Goal: Transaction & Acquisition: Purchase product/service

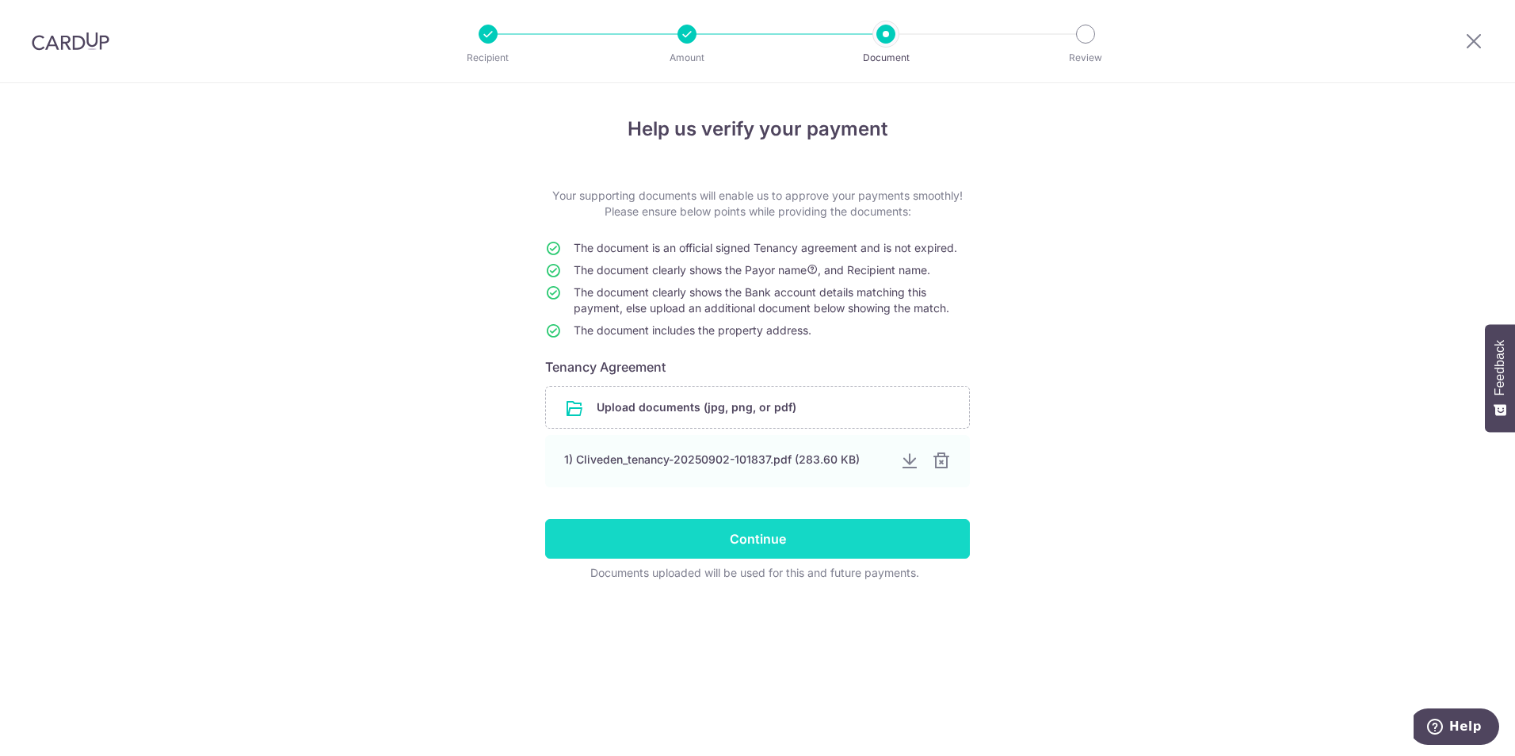
click at [799, 542] on input "Continue" at bounding box center [757, 539] width 425 height 40
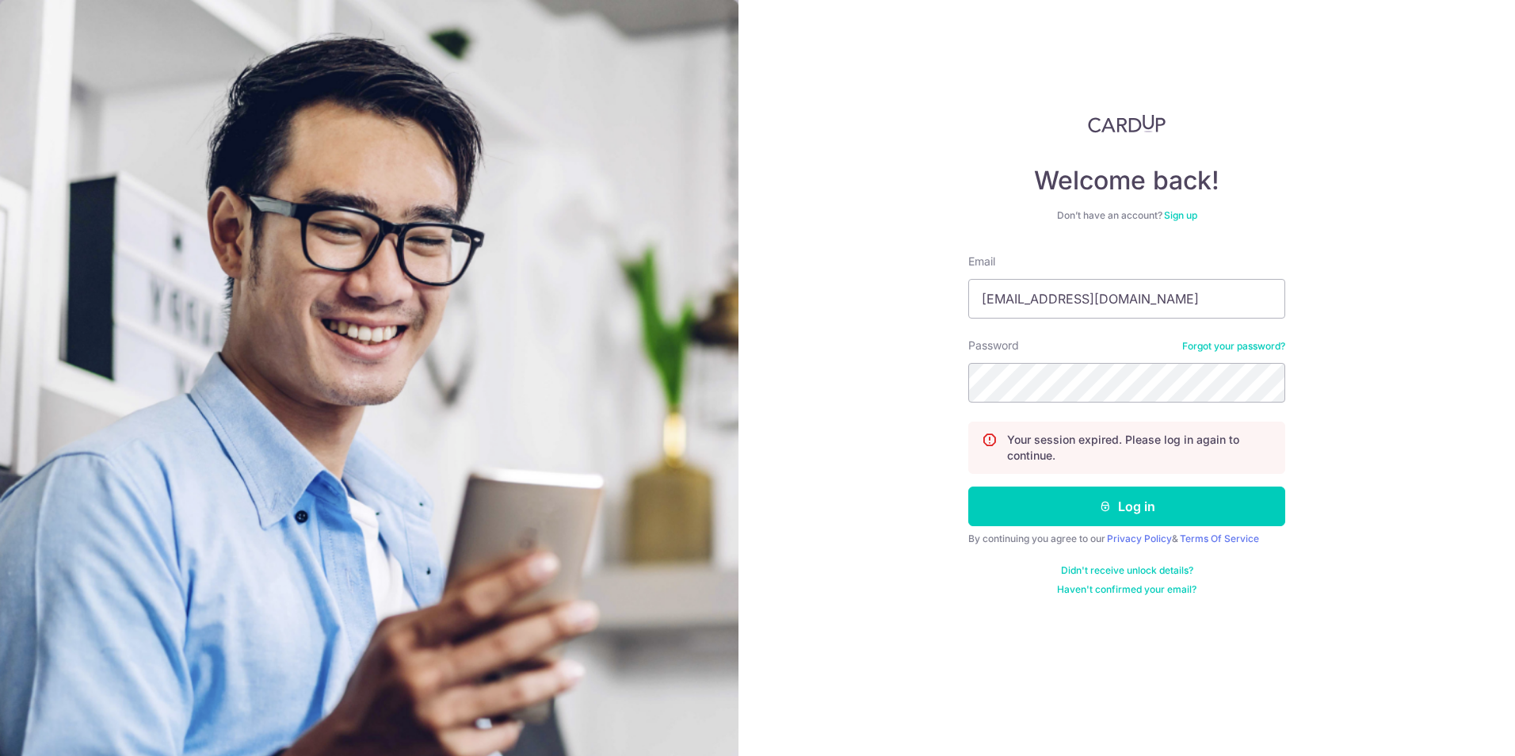
type input "[EMAIL_ADDRESS][DOMAIN_NAME]"
click at [968, 486] on button "Log in" at bounding box center [1126, 506] width 317 height 40
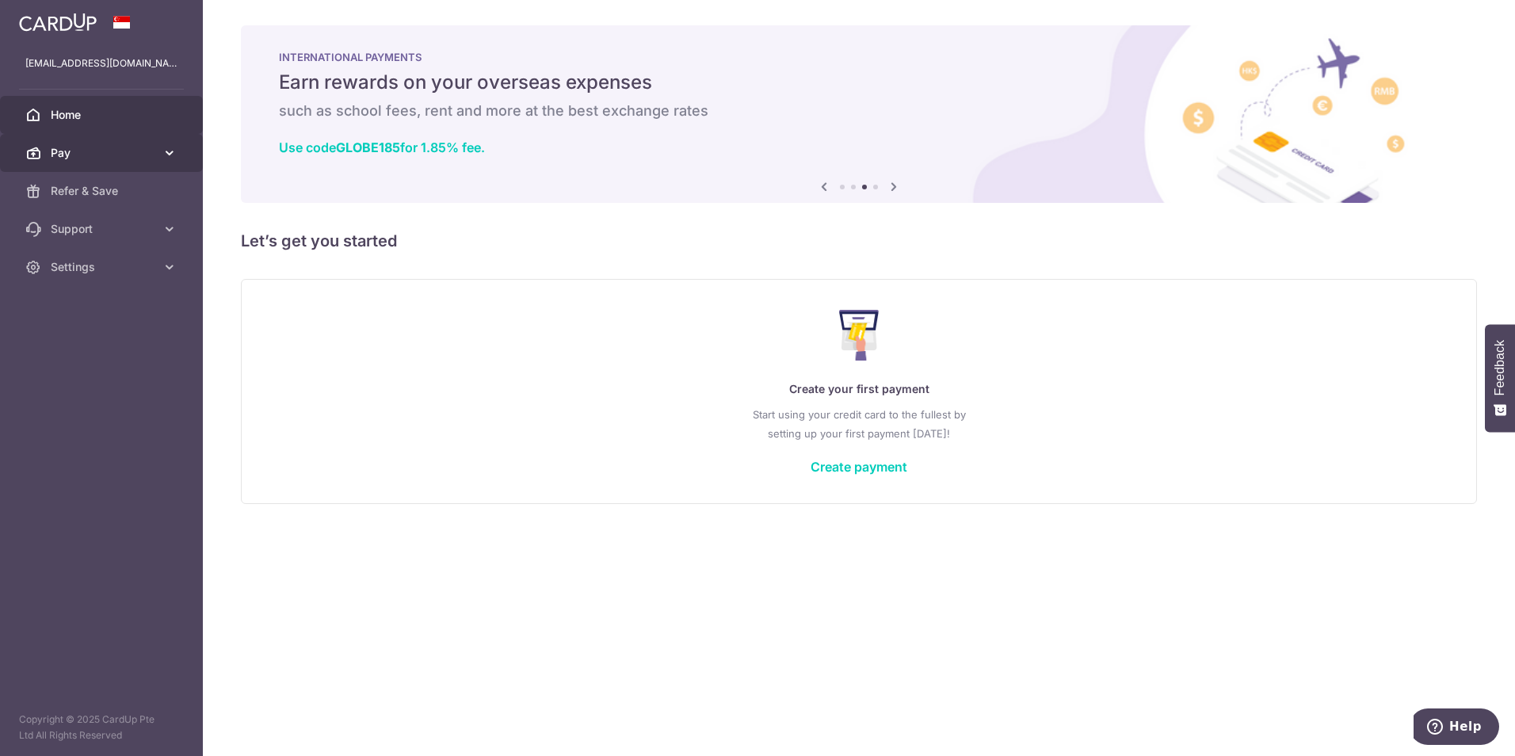
click at [144, 151] on span "Pay" at bounding box center [103, 153] width 105 height 16
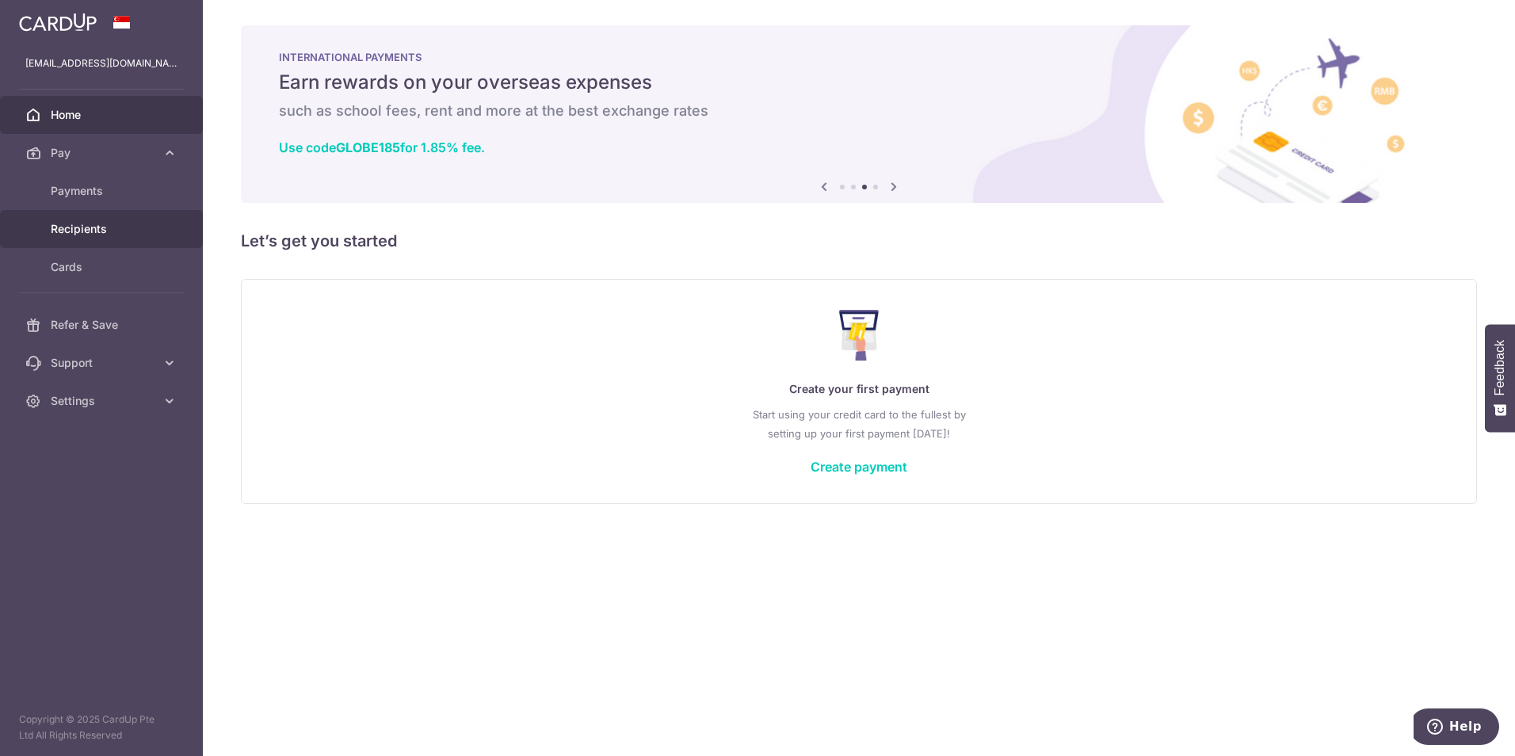
click at [63, 231] on span "Recipients" at bounding box center [103, 229] width 105 height 16
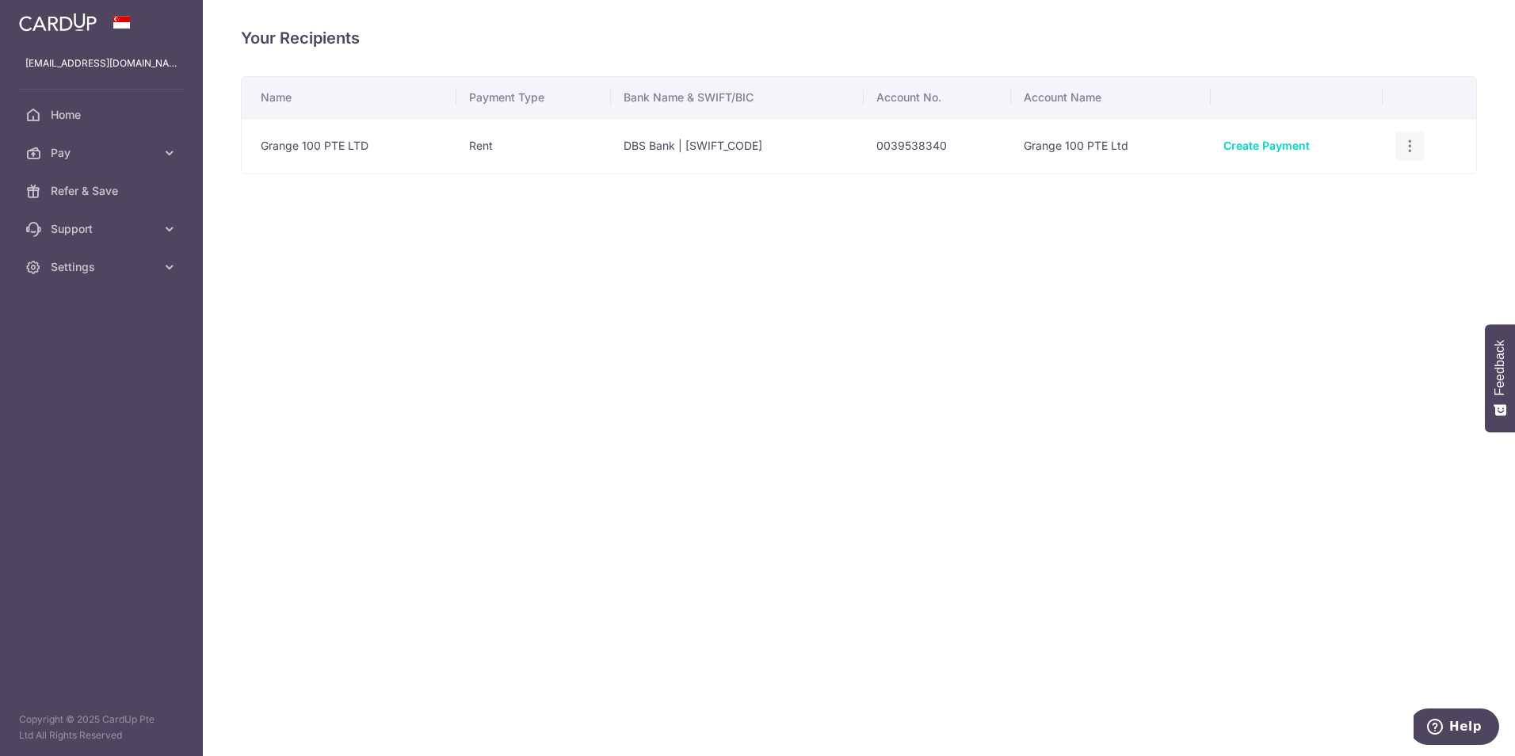
click at [1422, 149] on div "View/Edit Linked Payments" at bounding box center [1409, 146] width 29 height 29
click at [1412, 147] on icon "button" at bounding box center [1409, 146] width 17 height 17
click at [1341, 191] on span "View/Edit" at bounding box center [1357, 190] width 108 height 19
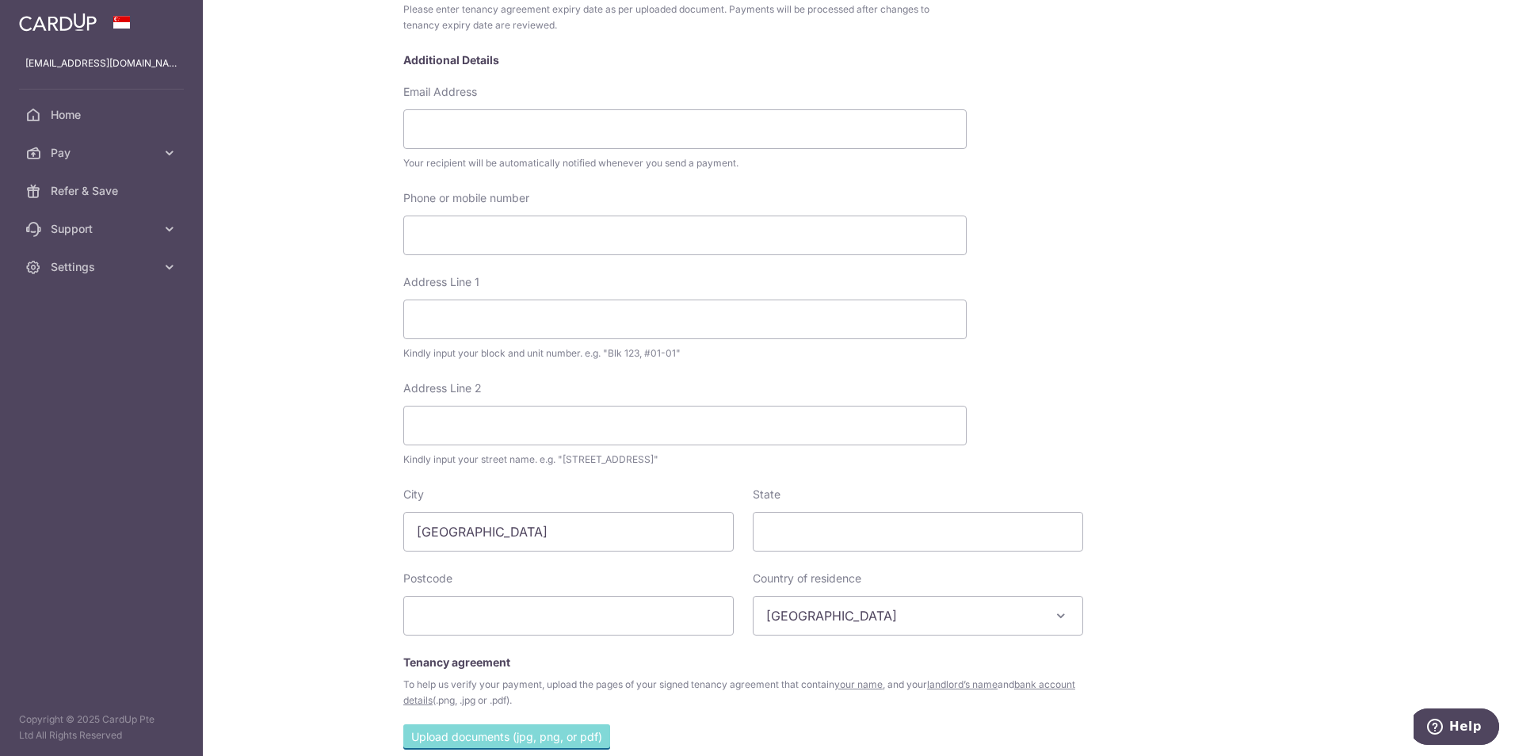
scroll to position [385, 0]
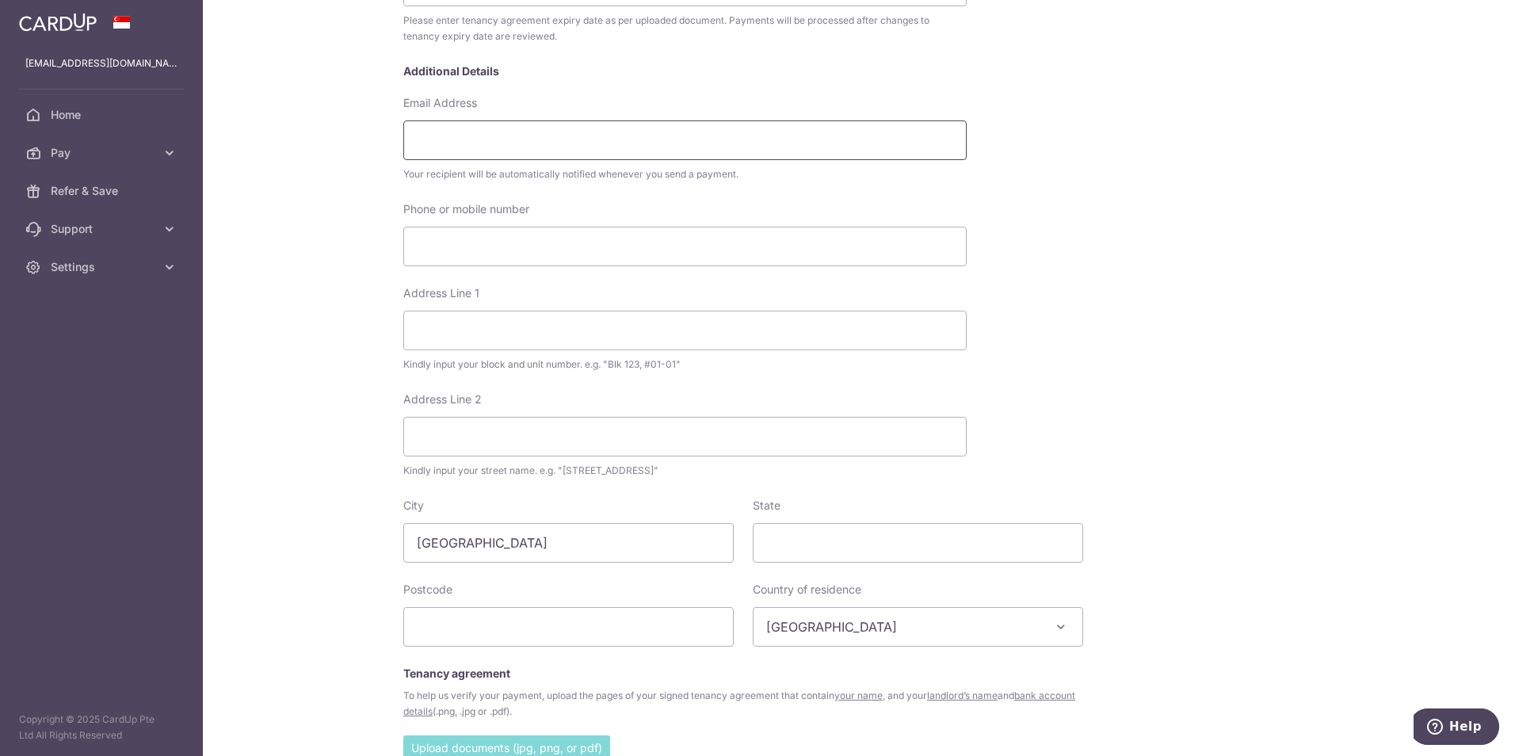
click at [508, 149] on input "Email Address" at bounding box center [684, 140] width 563 height 40
type input "m"
click at [508, 232] on input "Phone or mobile number" at bounding box center [684, 247] width 563 height 40
click at [517, 340] on input "Address Line 1" at bounding box center [684, 331] width 563 height 40
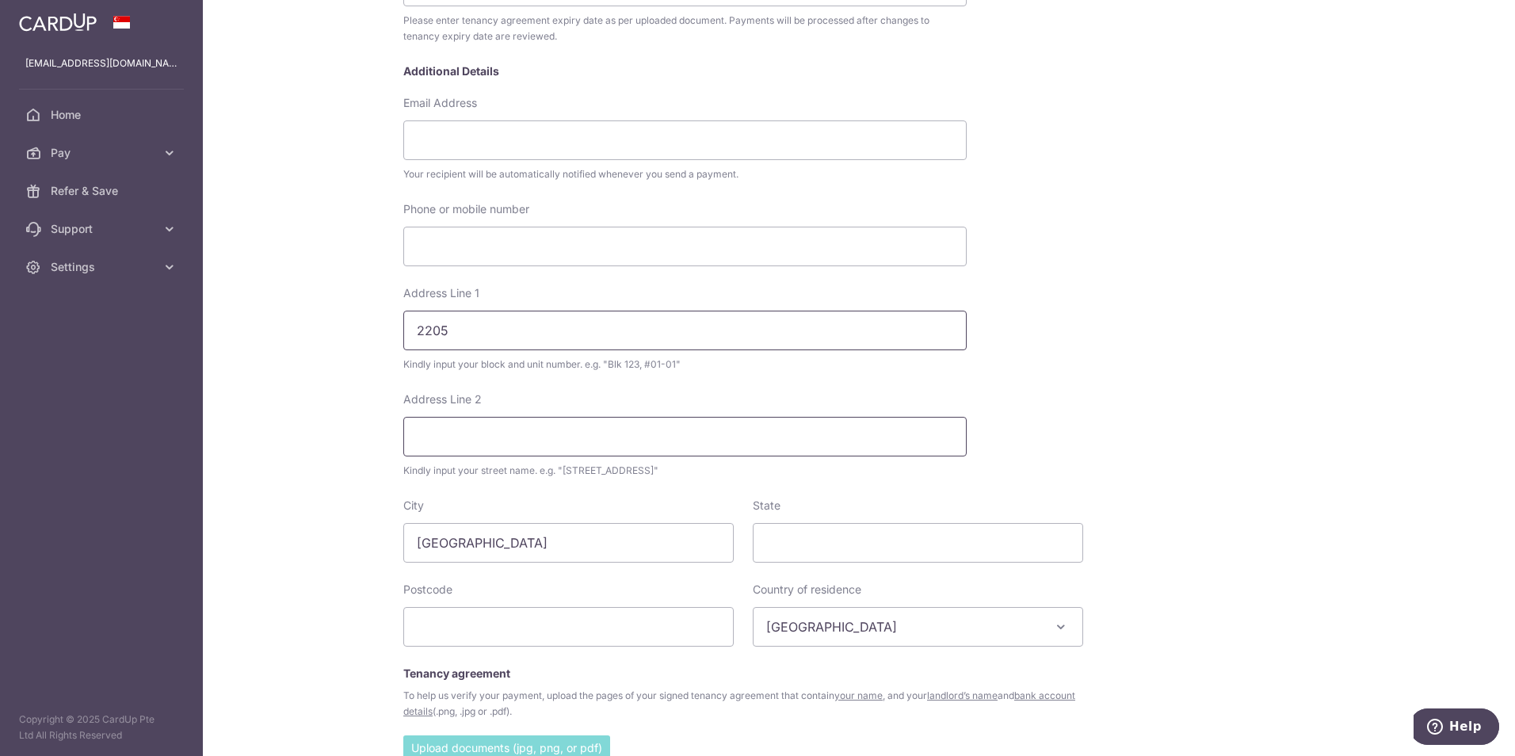
type input "2205"
click at [505, 429] on input "Address Line 2" at bounding box center [684, 437] width 563 height 40
type input "106 Grange Road"
click at [536, 623] on input "text" at bounding box center [568, 627] width 330 height 40
type input "249594"
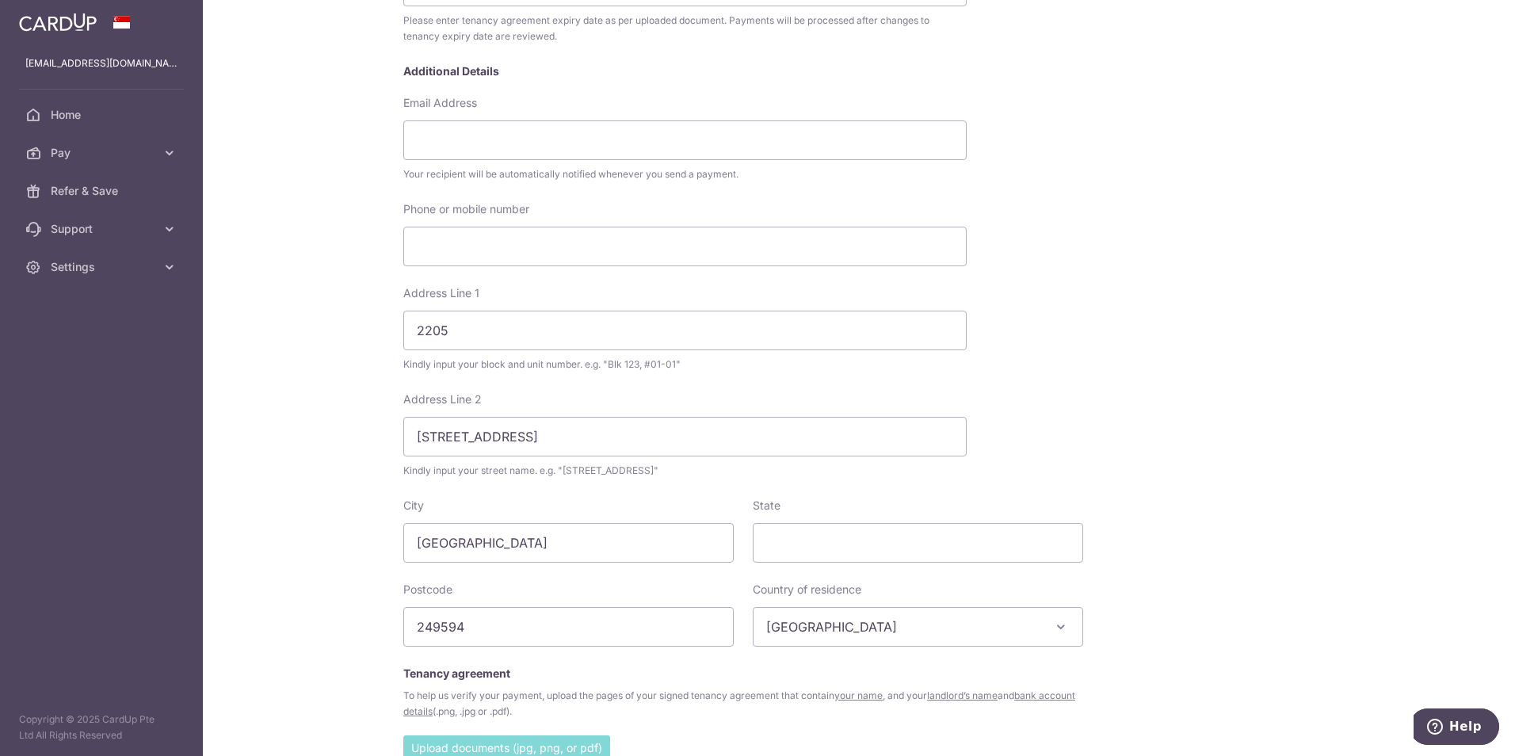
click at [1180, 318] on div "My recipients Grange 100 PTE LTD Grange 100 PTE LTD Account Details DBS Bank Au…" at bounding box center [858, 279] width 927 height 1279
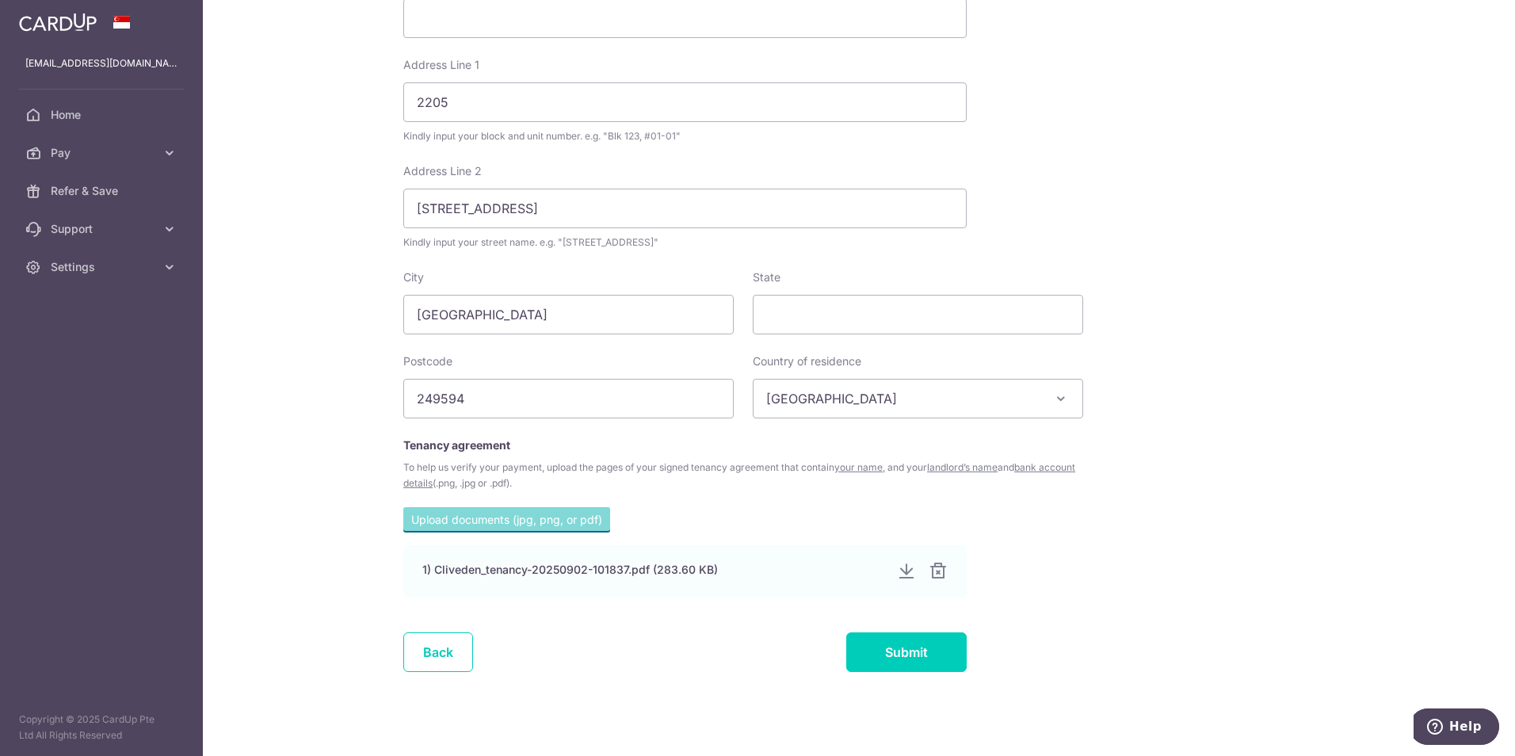
scroll to position [623, 0]
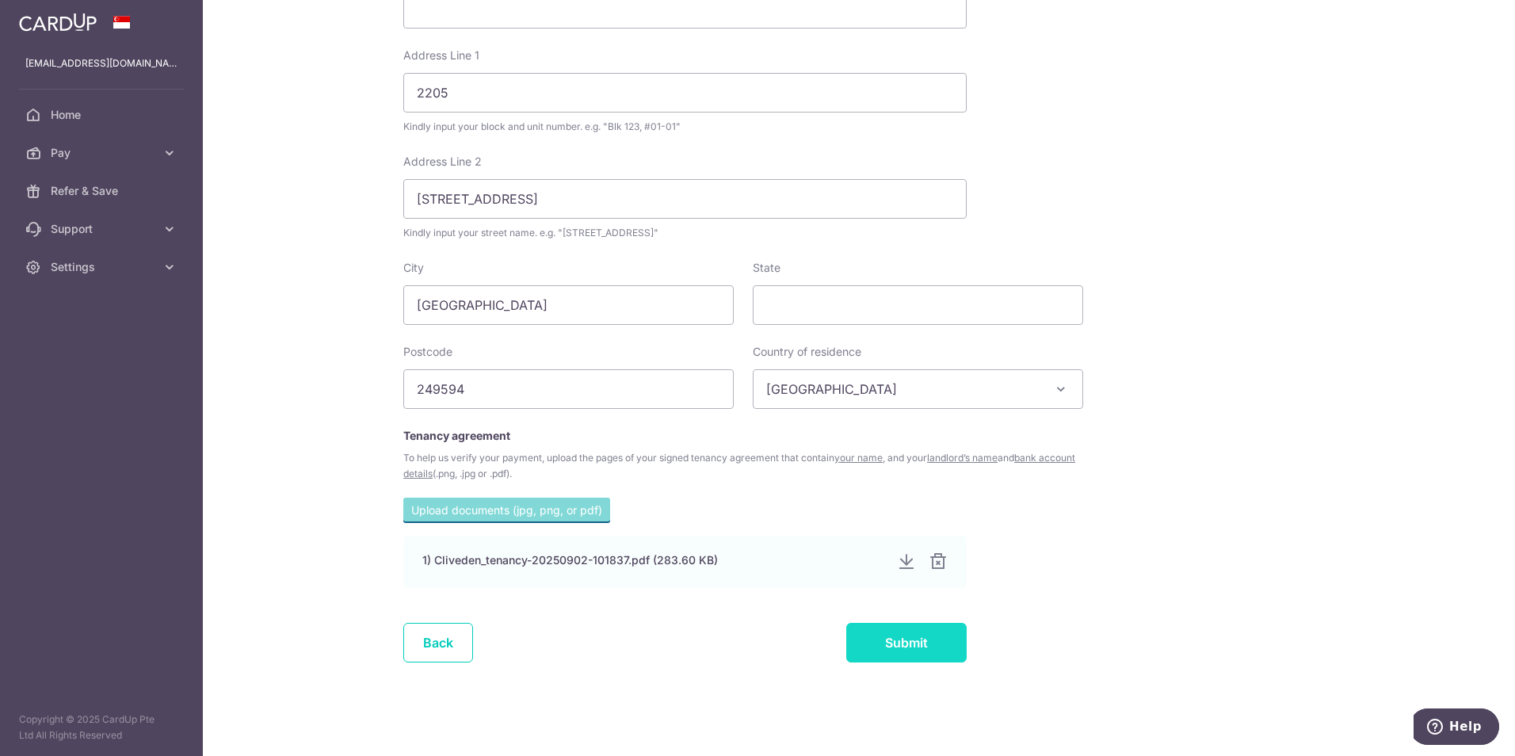
click at [887, 634] on input "Submit" at bounding box center [906, 643] width 120 height 40
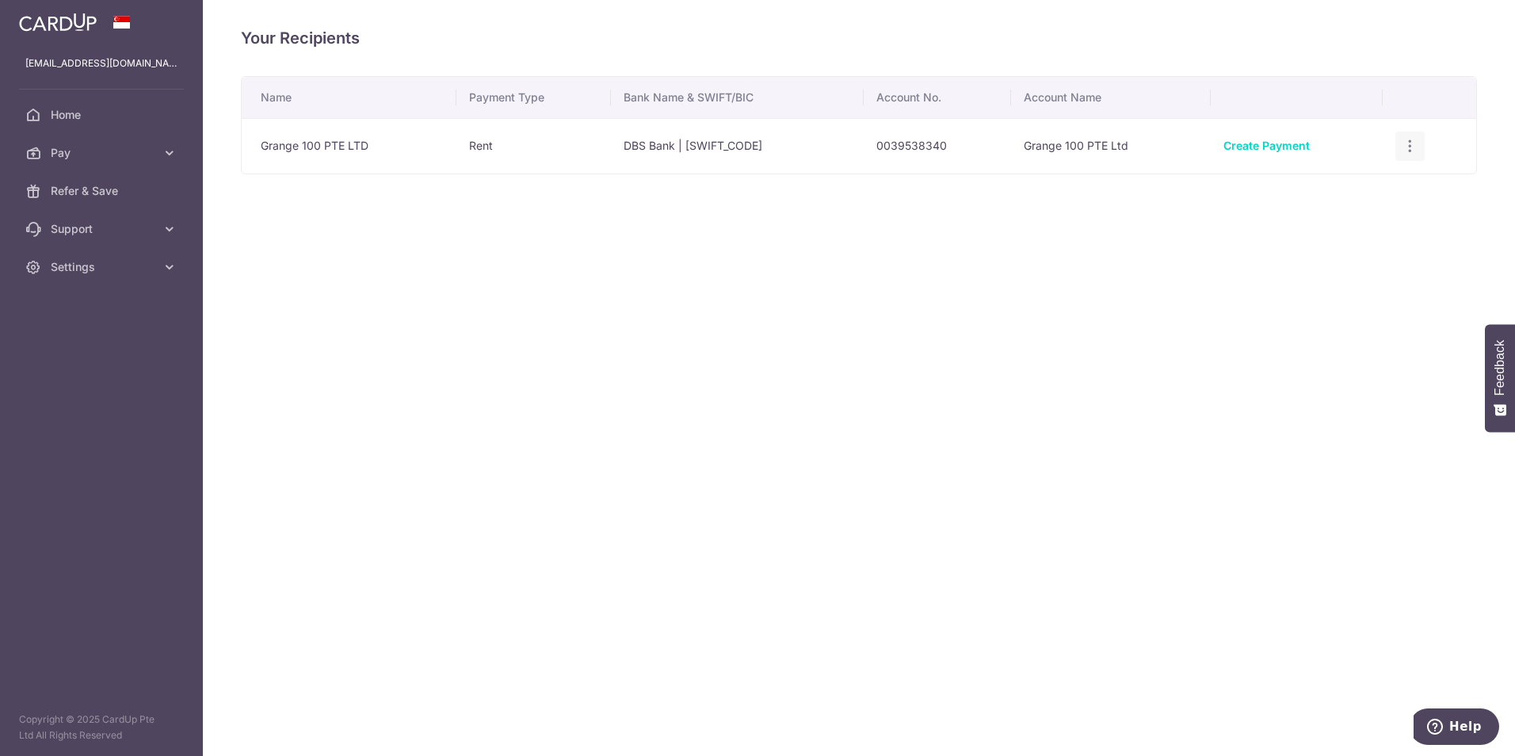
click at [1422, 151] on div "View/Edit Linked Payments" at bounding box center [1409, 146] width 29 height 29
click at [1418, 147] on icon "button" at bounding box center [1409, 146] width 17 height 17
click at [1328, 231] on span "Linked Payments" at bounding box center [1353, 228] width 101 height 16
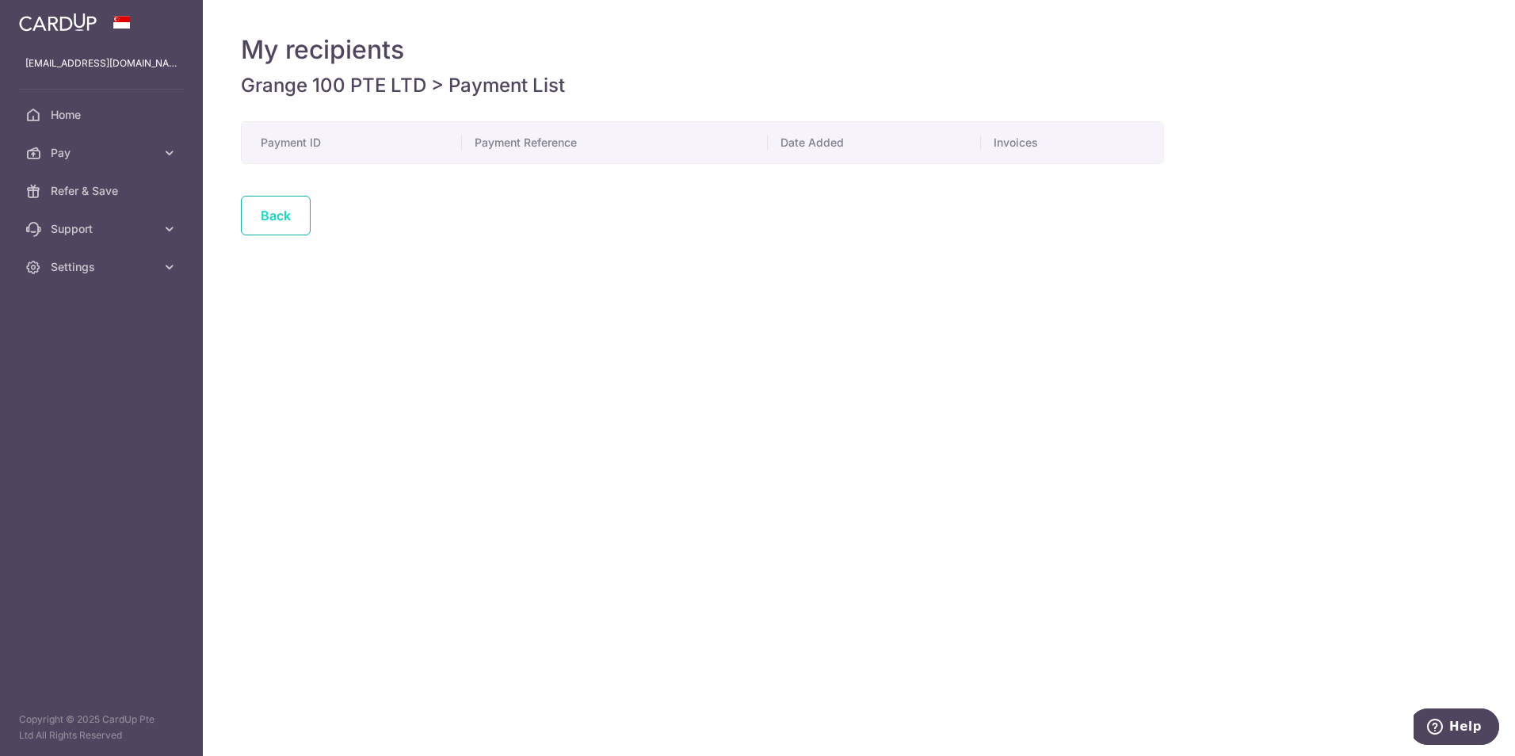
click at [273, 219] on link "Back" at bounding box center [276, 216] width 70 height 40
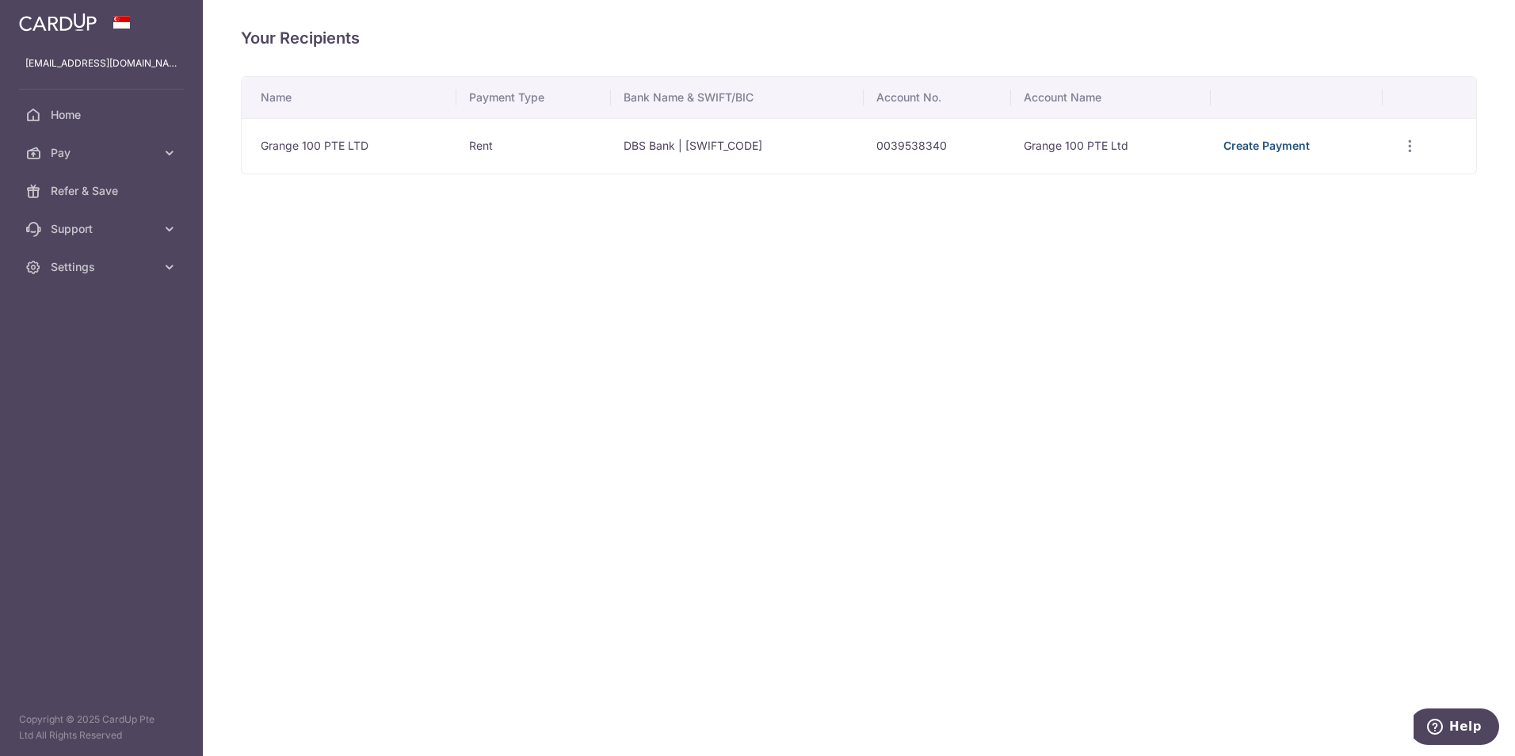
click at [1232, 150] on link "Create Payment" at bounding box center [1266, 145] width 86 height 13
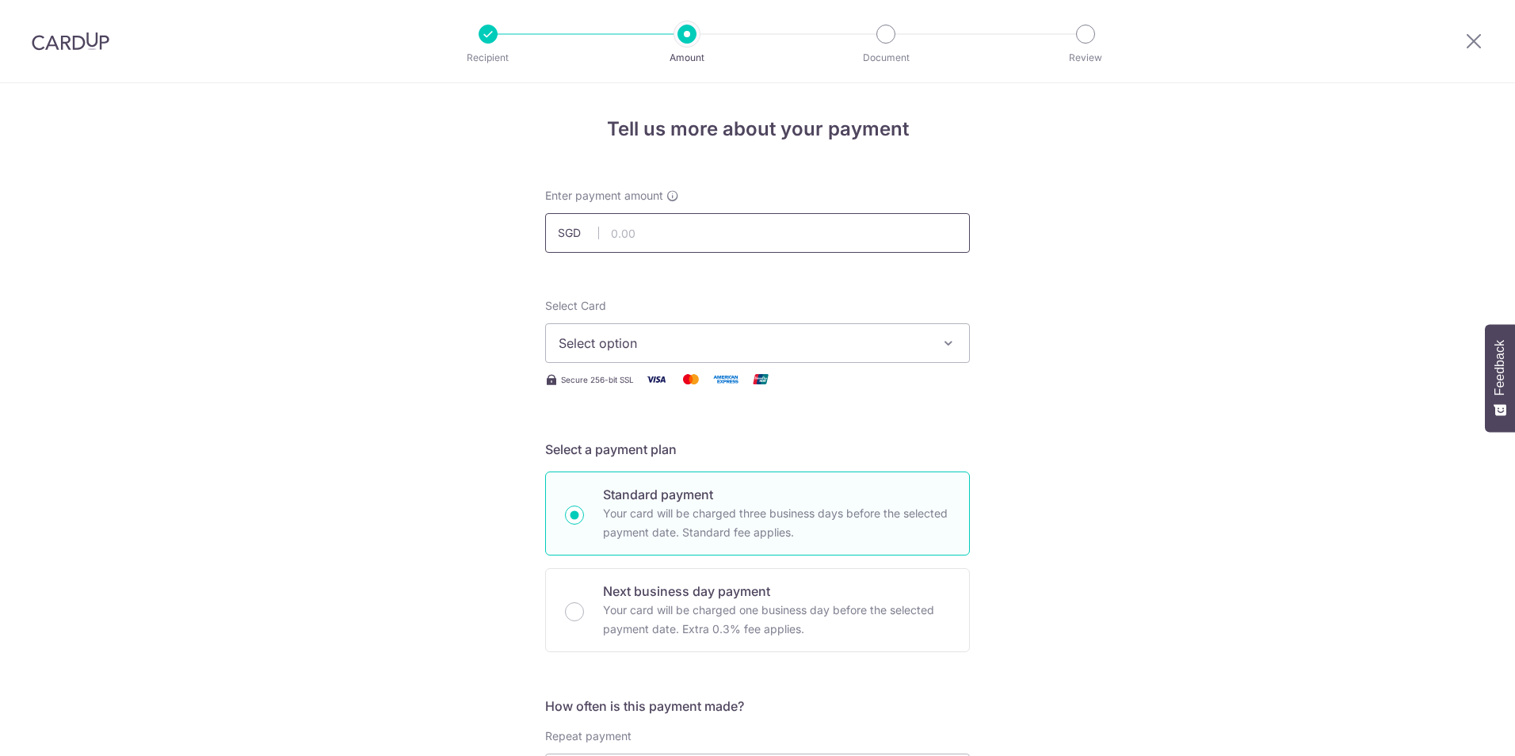
click at [659, 227] on input "text" at bounding box center [757, 233] width 425 height 40
type input "16,405.00"
click at [654, 333] on button "Select option" at bounding box center [757, 343] width 425 height 40
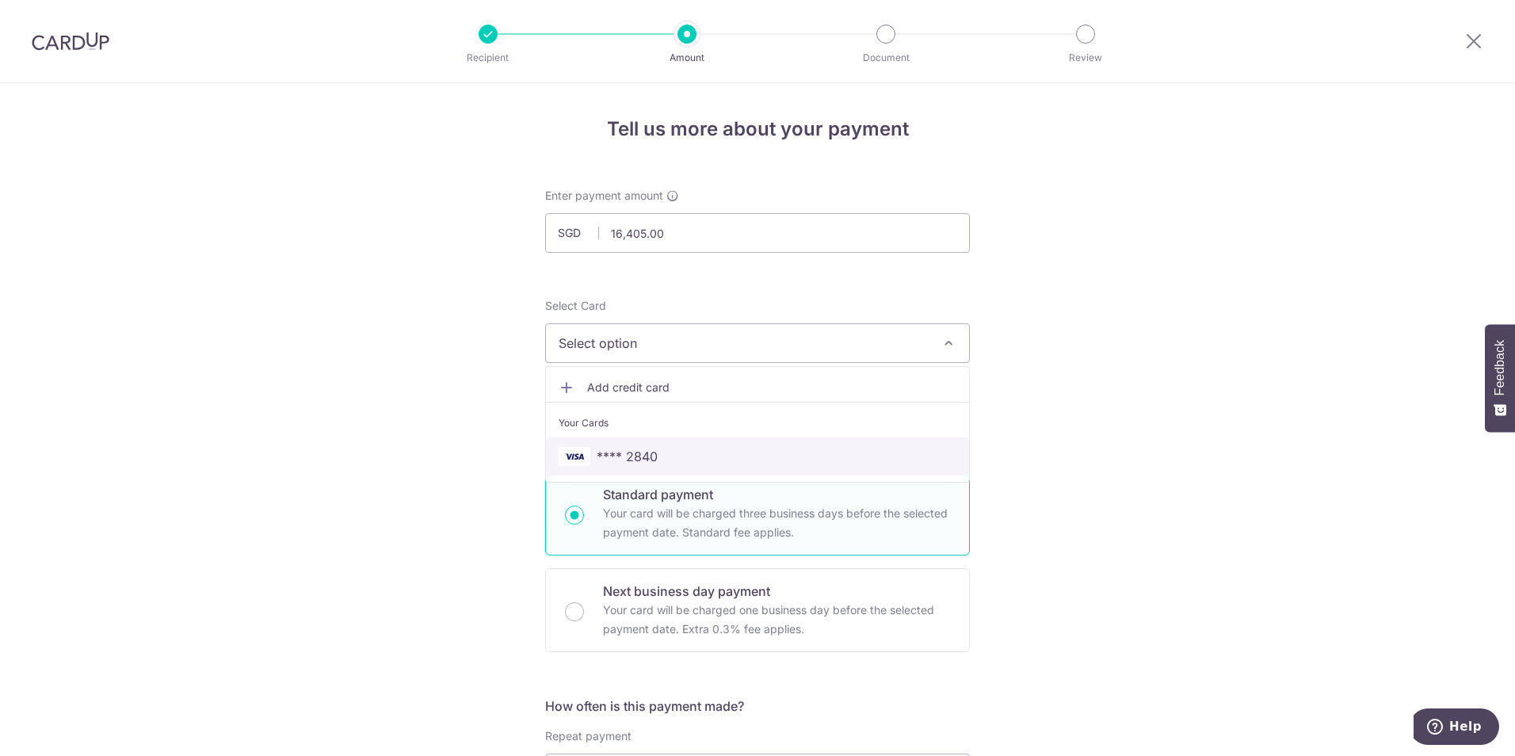
click at [633, 469] on link "**** 2840" at bounding box center [757, 456] width 423 height 38
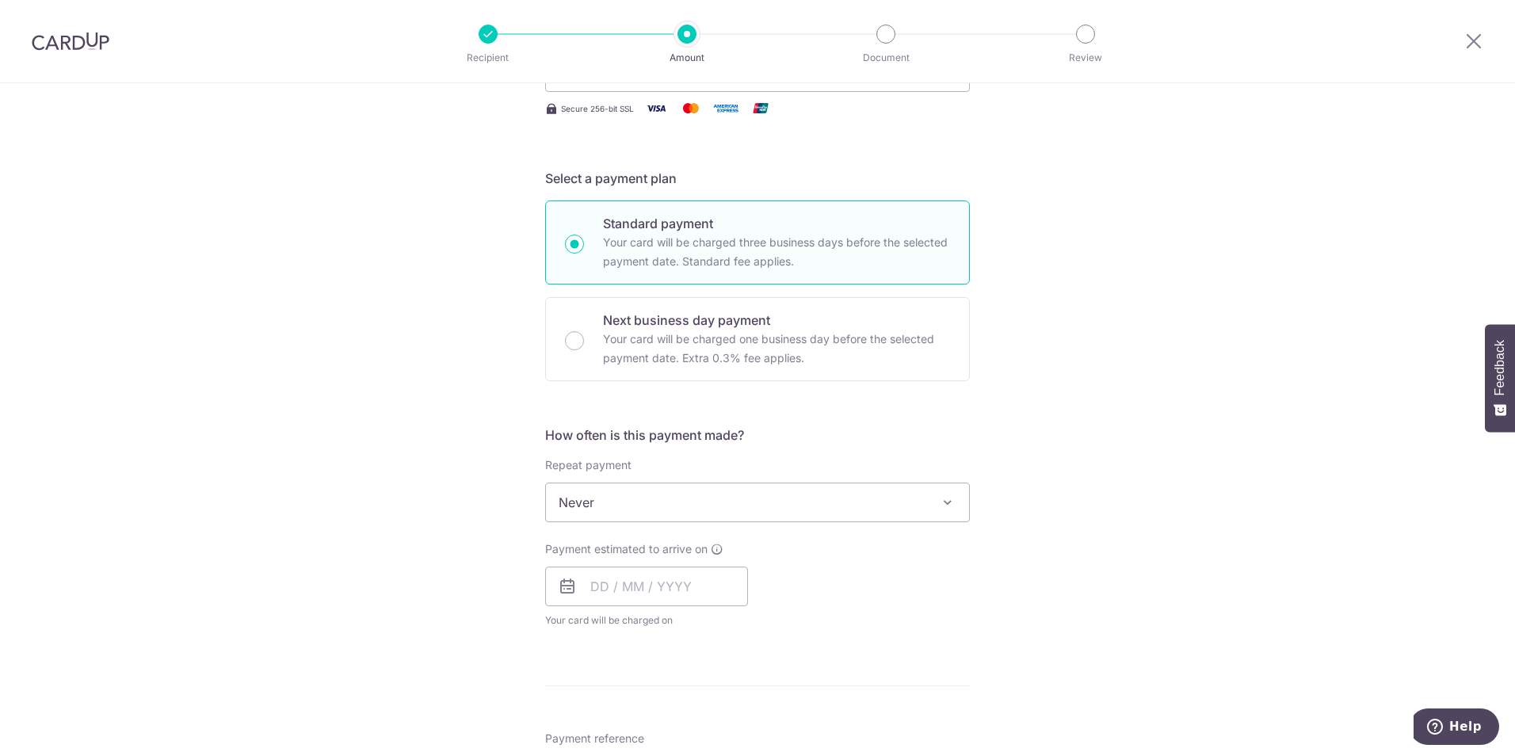
scroll to position [290, 0]
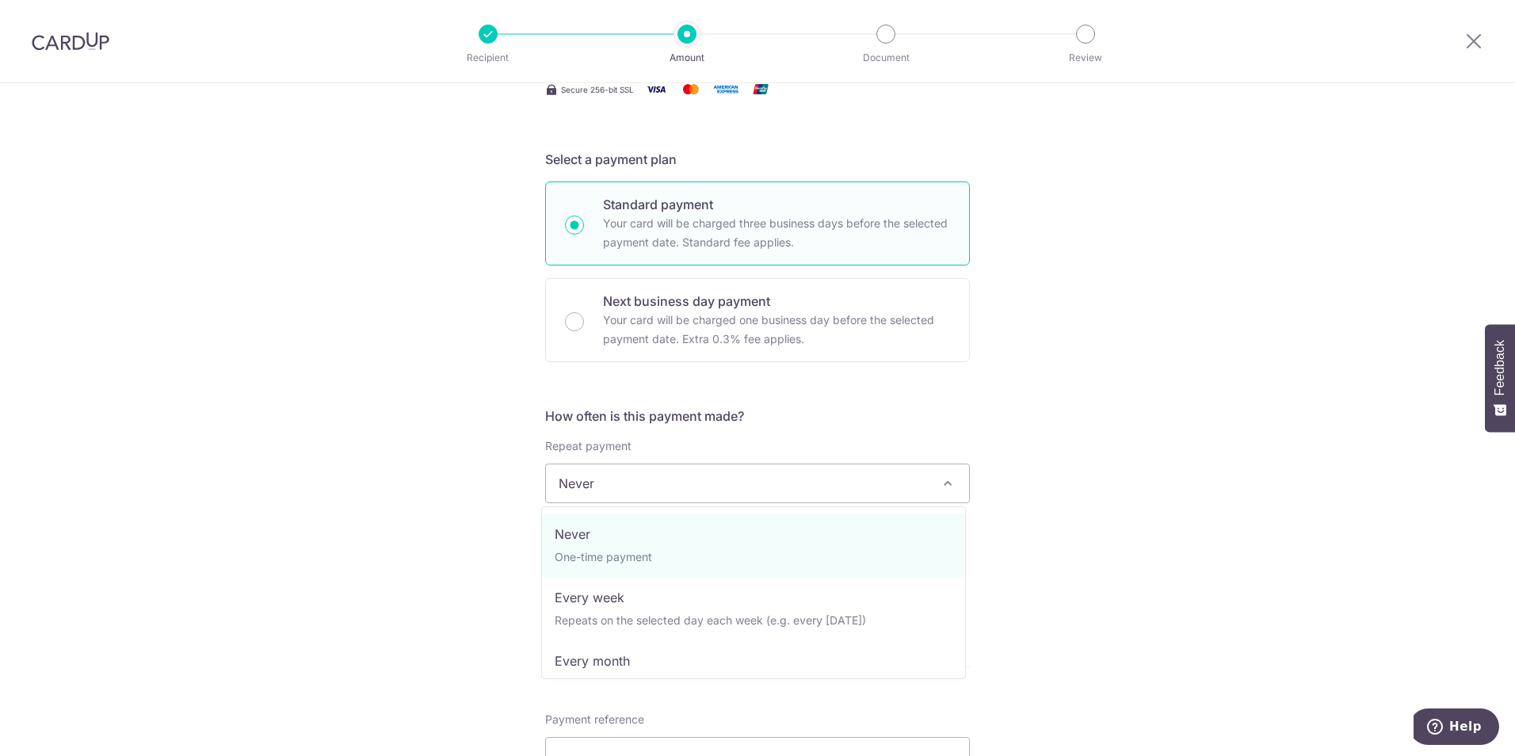
click at [614, 494] on span "Never" at bounding box center [757, 483] width 423 height 38
select select "3"
type input "05/01/2027"
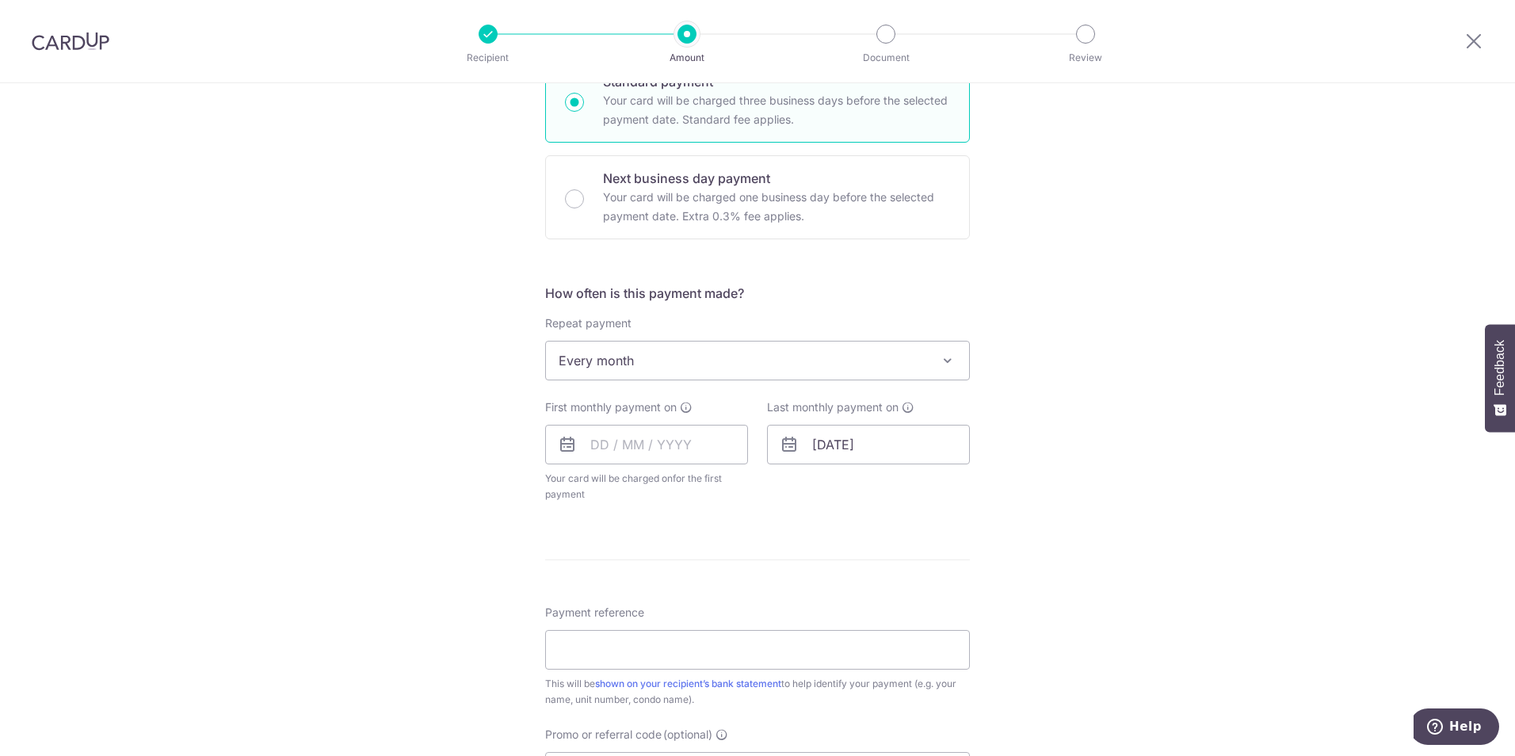
scroll to position [448, 0]
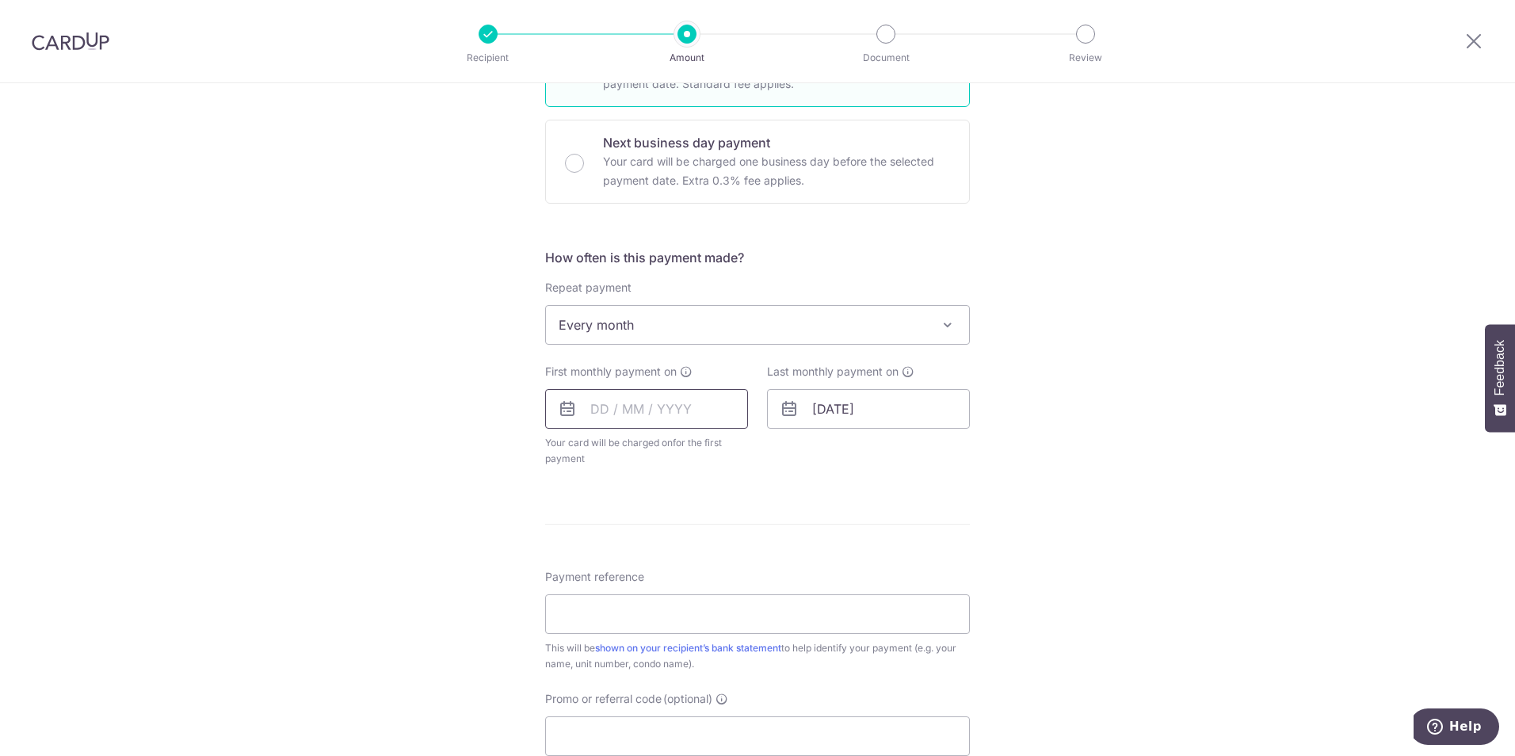
click at [599, 422] on input "text" at bounding box center [646, 409] width 203 height 40
click at [641, 456] on select "Sep Oct Nov Dec" at bounding box center [635, 451] width 42 height 13
click at [661, 514] on link "1" at bounding box center [672, 521] width 25 height 25
type input "[DATE]"
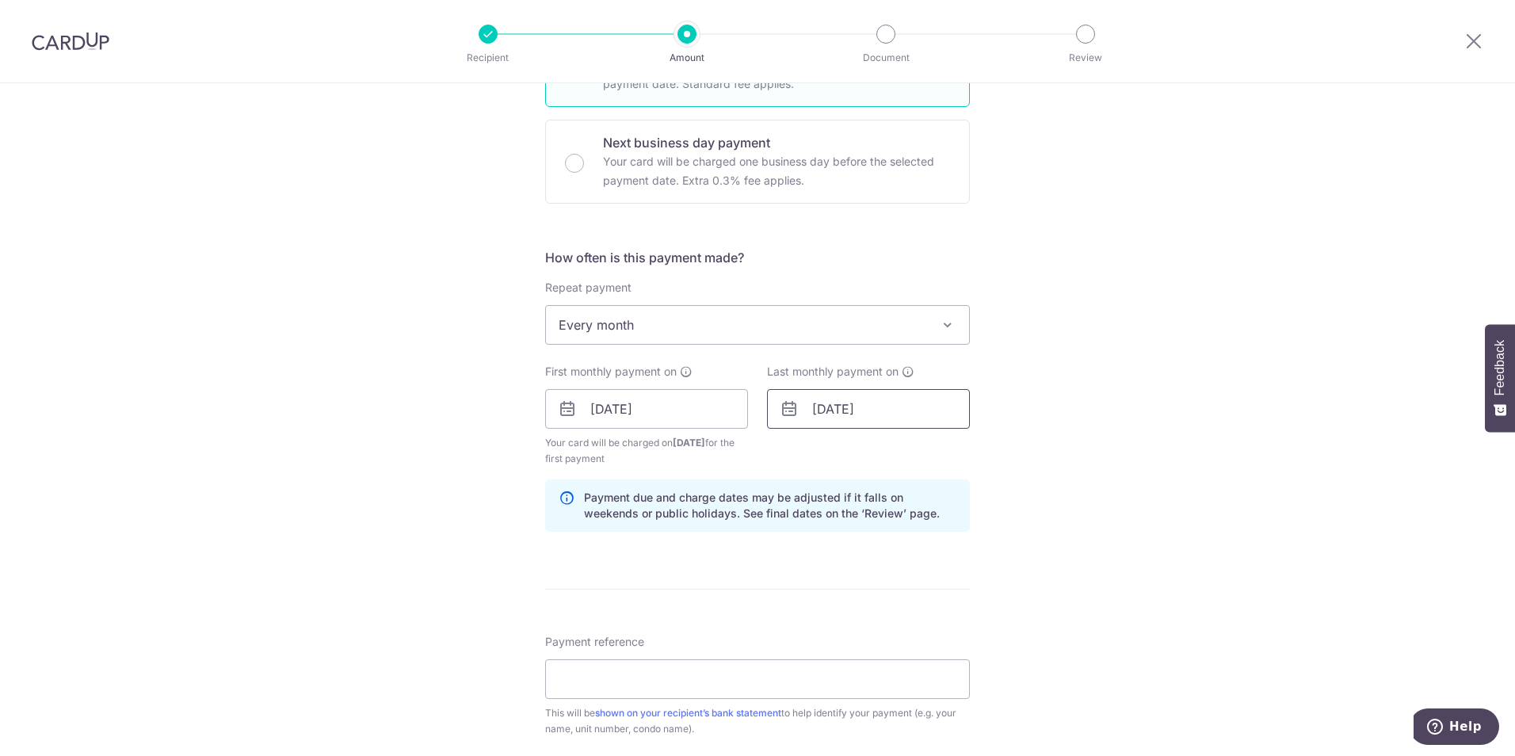
click at [882, 409] on input "05/01/2027" at bounding box center [868, 409] width 203 height 40
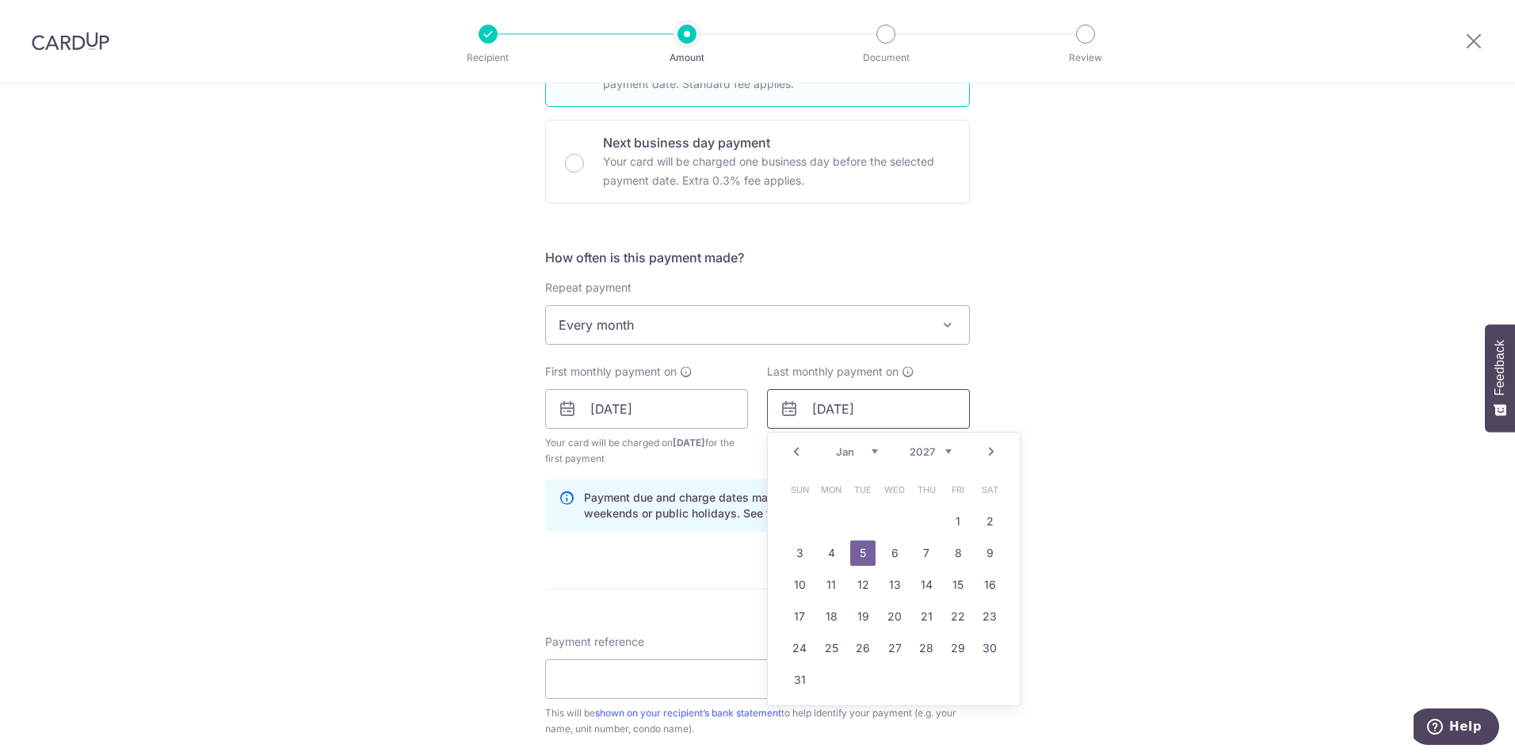
drag, startPoint x: 890, startPoint y: 409, endPoint x: 822, endPoint y: 408, distance: 67.3
click at [822, 408] on input "05/01/2027" at bounding box center [868, 409] width 203 height 40
click at [913, 408] on input "05/01/2027" at bounding box center [868, 409] width 203 height 40
click at [824, 403] on input "05/01/2027" at bounding box center [868, 409] width 203 height 40
click at [957, 523] on link "1" at bounding box center [957, 521] width 25 height 25
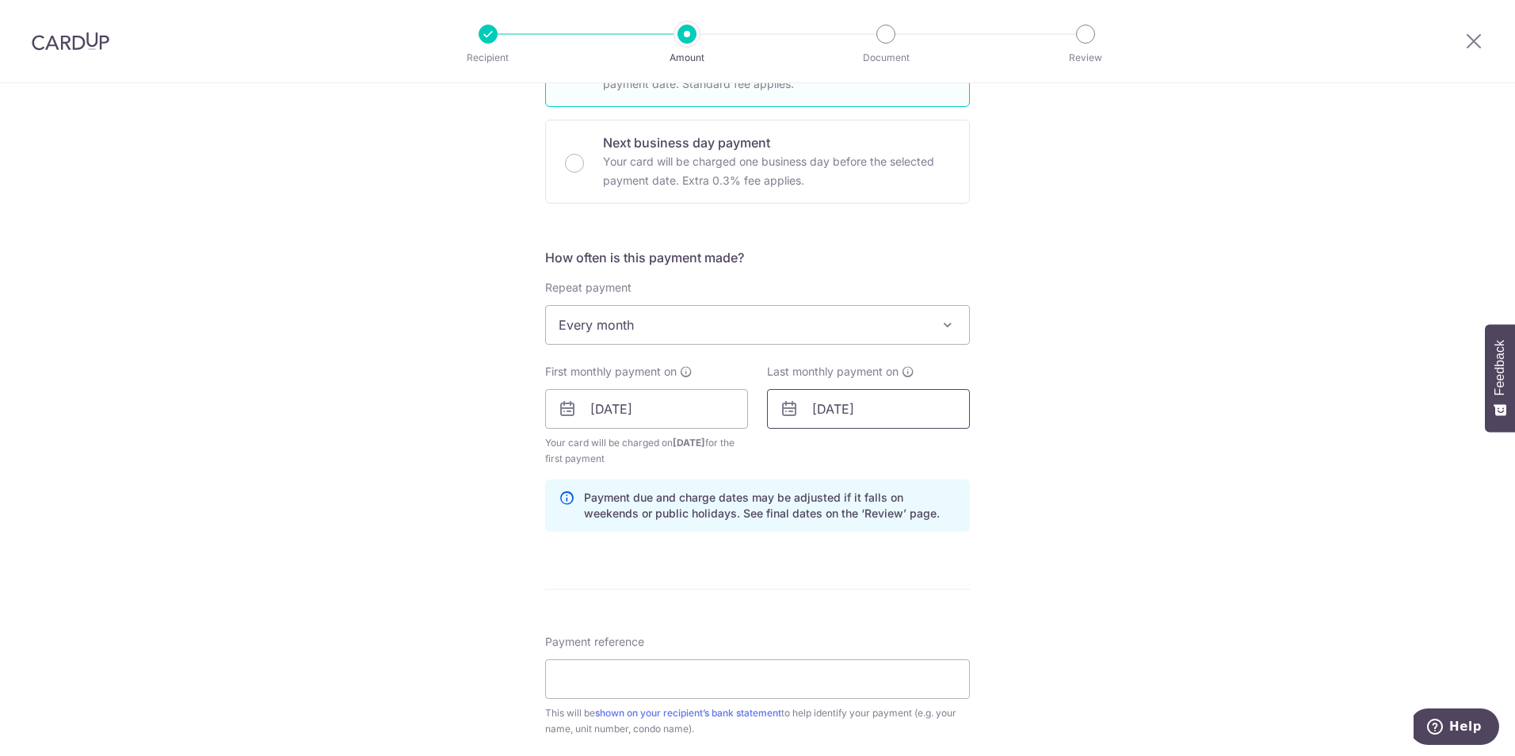
click at [825, 411] on input "01/01/2027" at bounding box center [868, 409] width 203 height 40
click at [843, 452] on select "Jan Feb Mar Apr May Jun Jul Aug Sep Oct Nov Dec" at bounding box center [857, 451] width 42 height 13
click at [824, 516] on link "1" at bounding box center [830, 521] width 25 height 25
type input "01/02/2027"
click at [1050, 478] on div "Tell us more about your payment Enter payment amount SGD 16,405.00 16405.00 Sel…" at bounding box center [757, 392] width 1515 height 1514
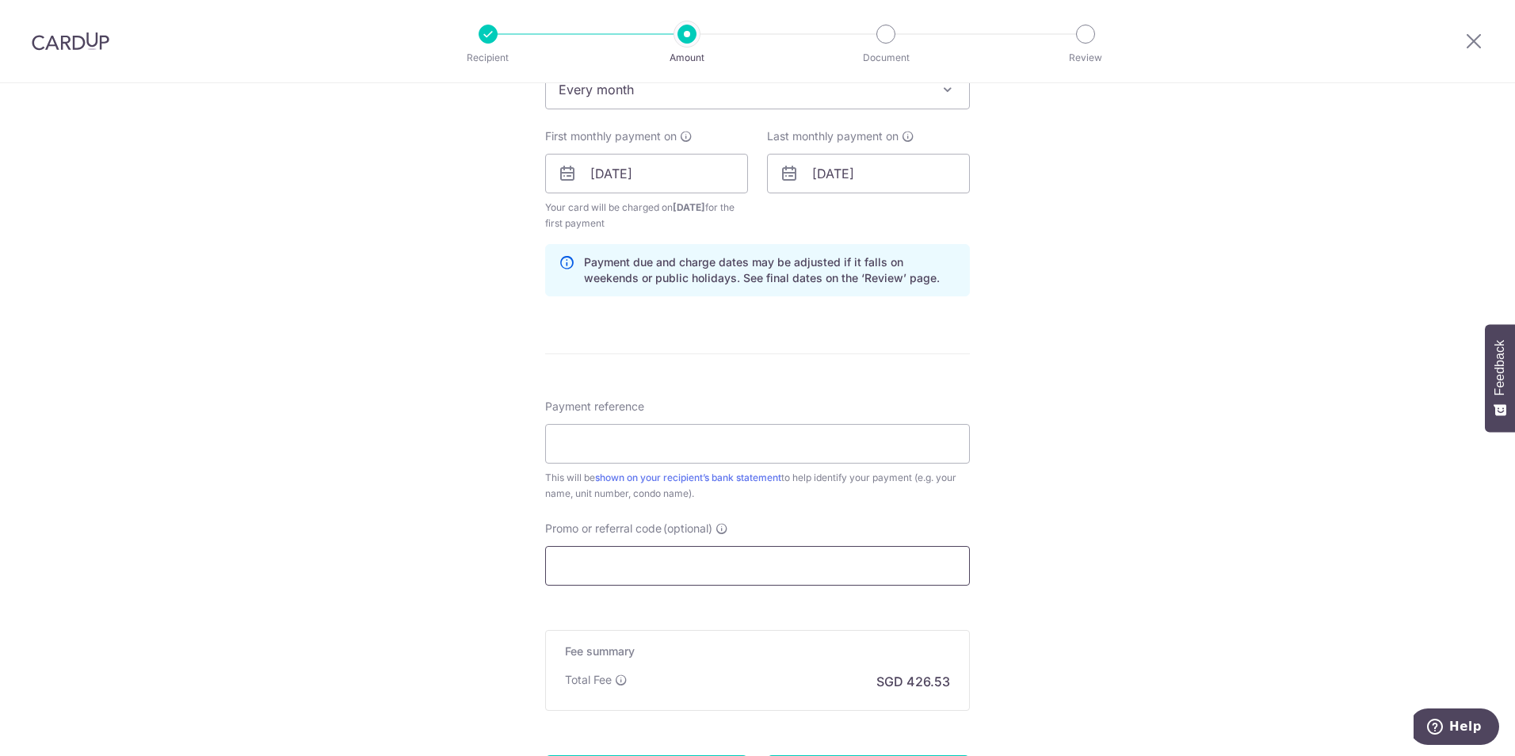
scroll to position [686, 0]
click at [685, 441] on input "Payment reference" at bounding box center [757, 441] width 425 height 40
type input "0"
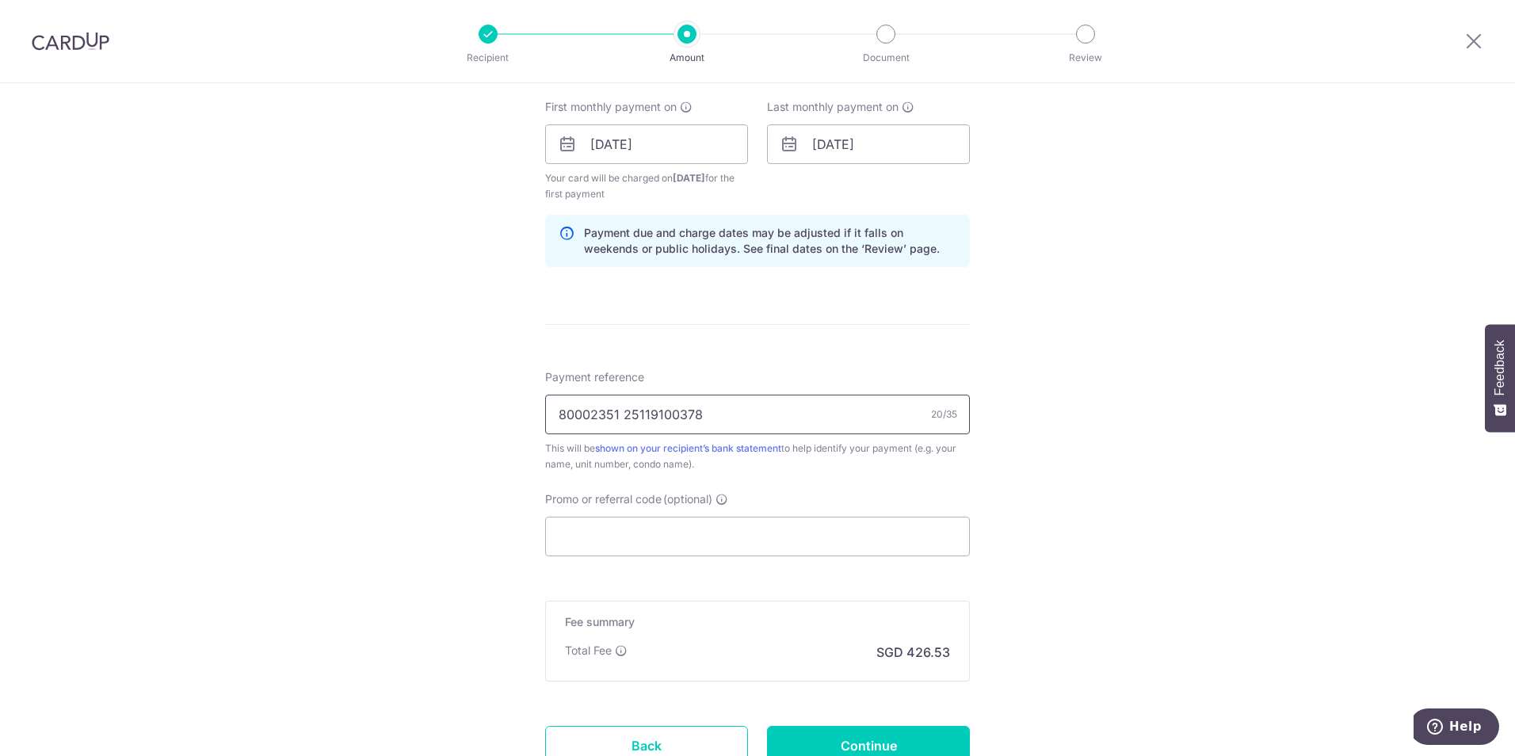
type input "80002351 25119100378"
click at [1081, 402] on div "Tell us more about your payment Enter payment amount SGD 16,405.00 16405.00 Sel…" at bounding box center [757, 127] width 1515 height 1514
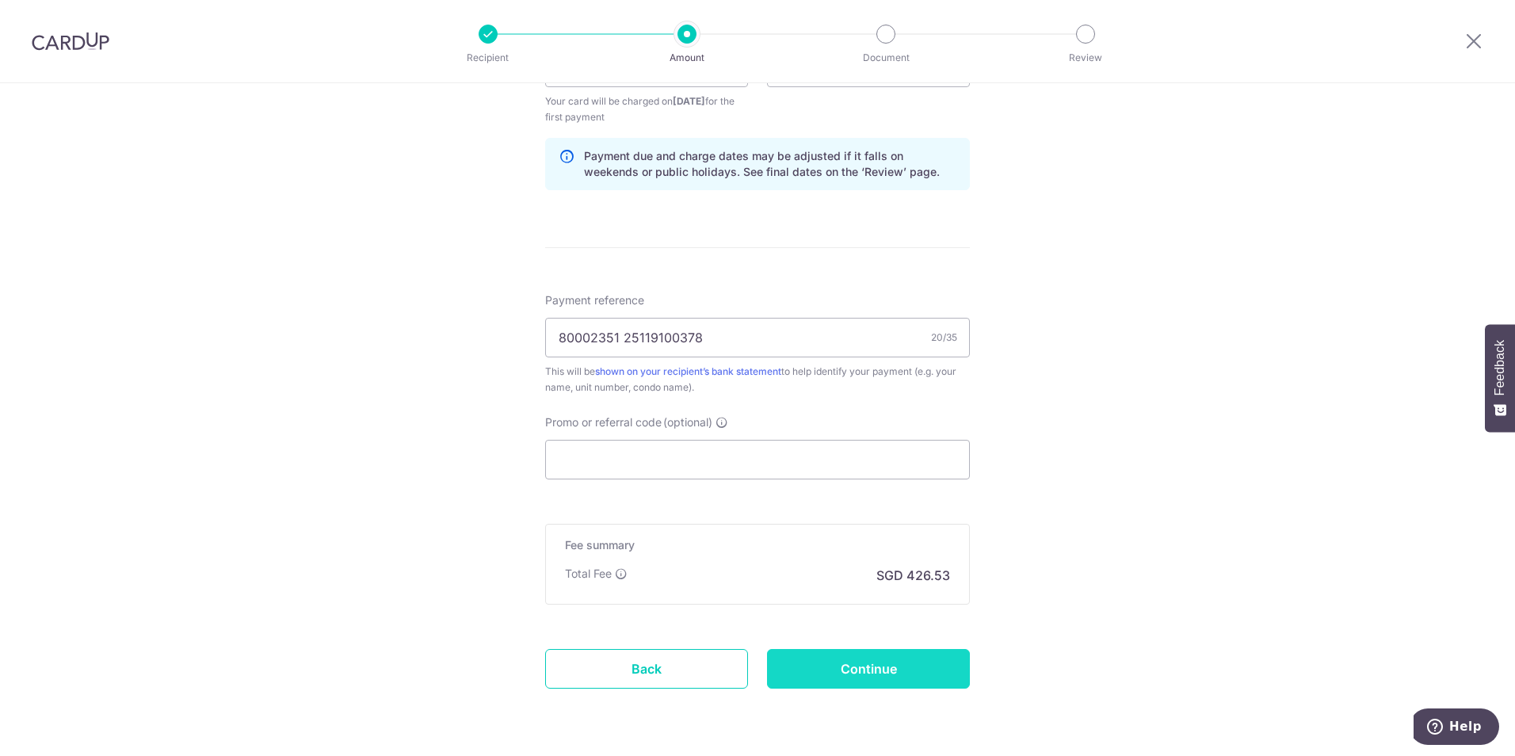
scroll to position [841, 0]
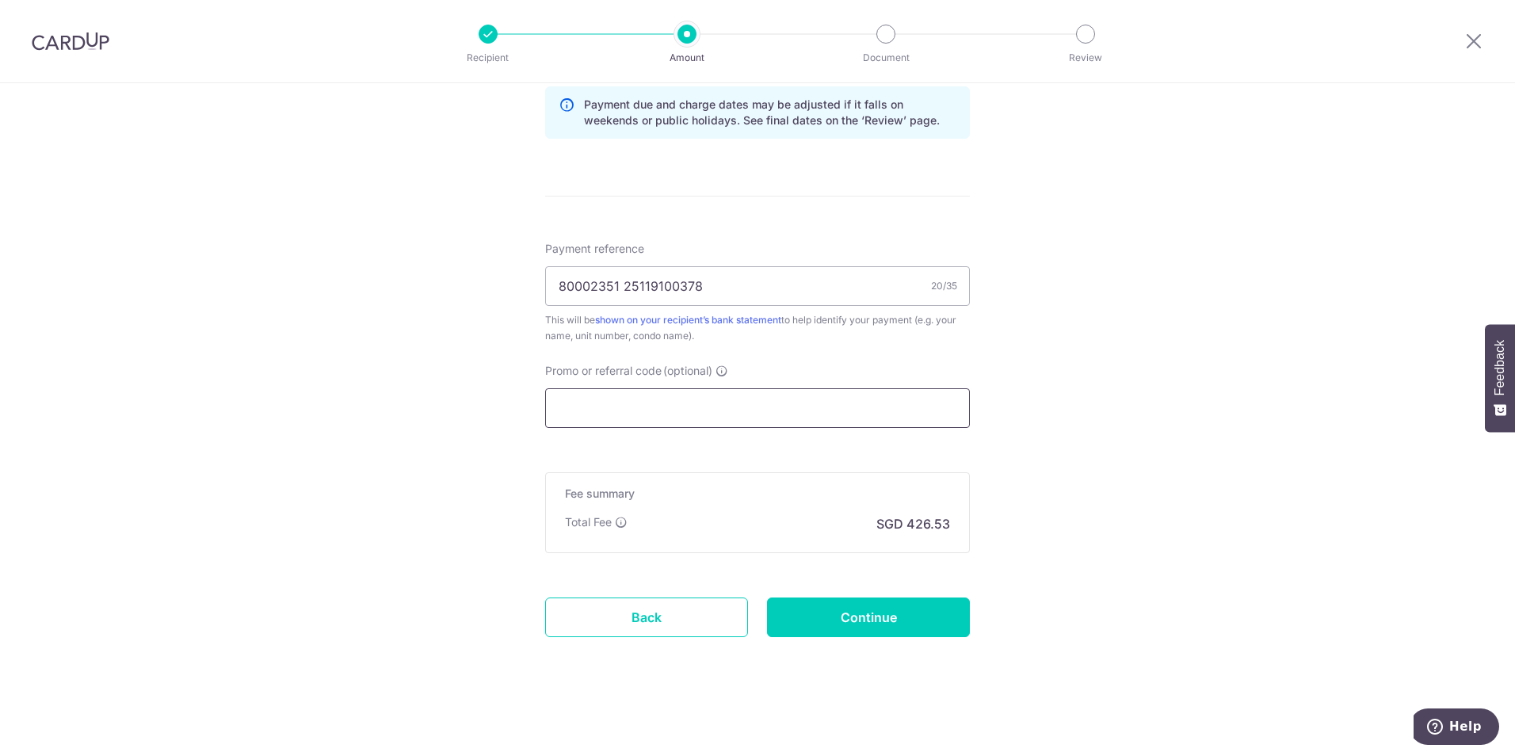
click at [675, 411] on input "Promo or referral code (optional)" at bounding box center [757, 408] width 425 height 40
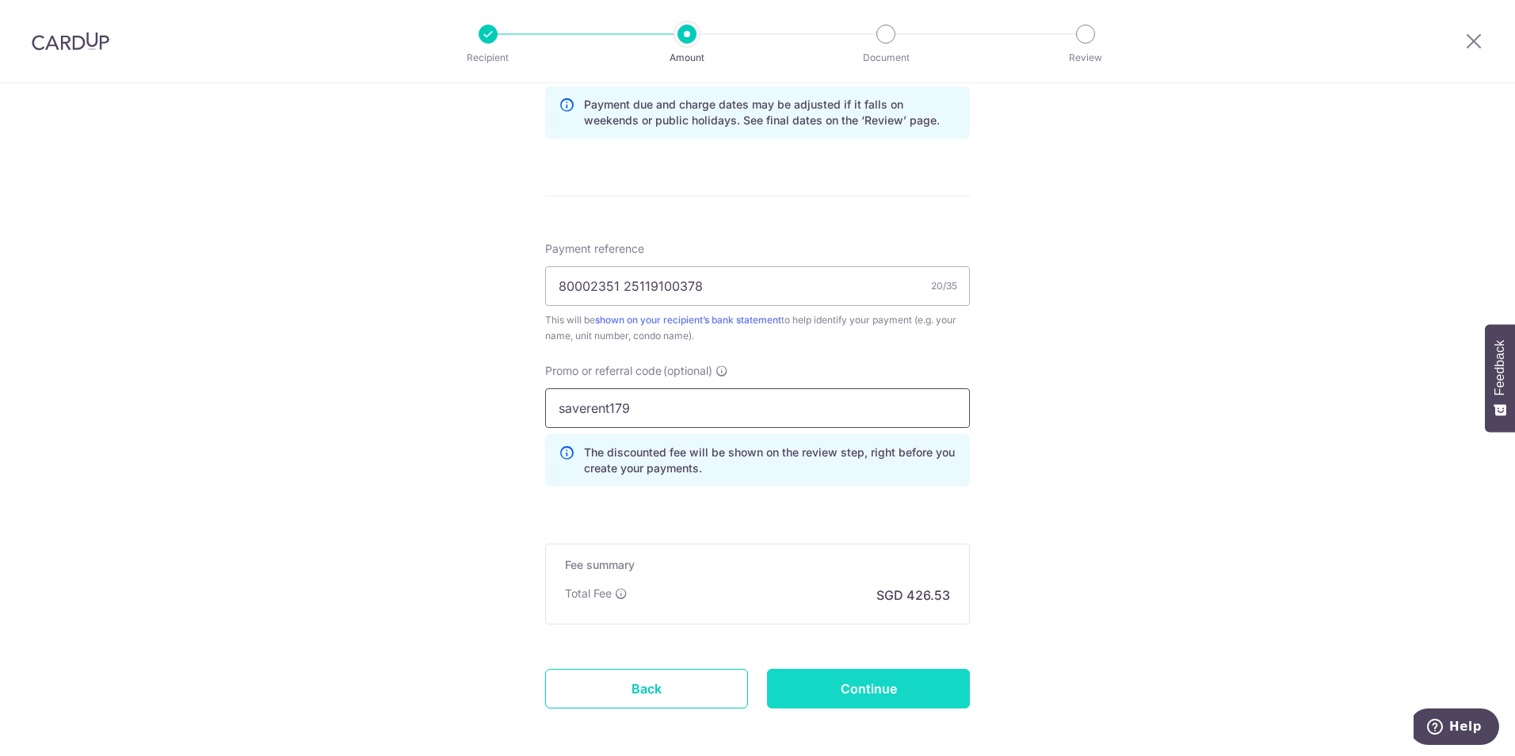
type input "saverent179"
click at [887, 692] on input "Continue" at bounding box center [868, 689] width 203 height 40
type input "Create Schedule"
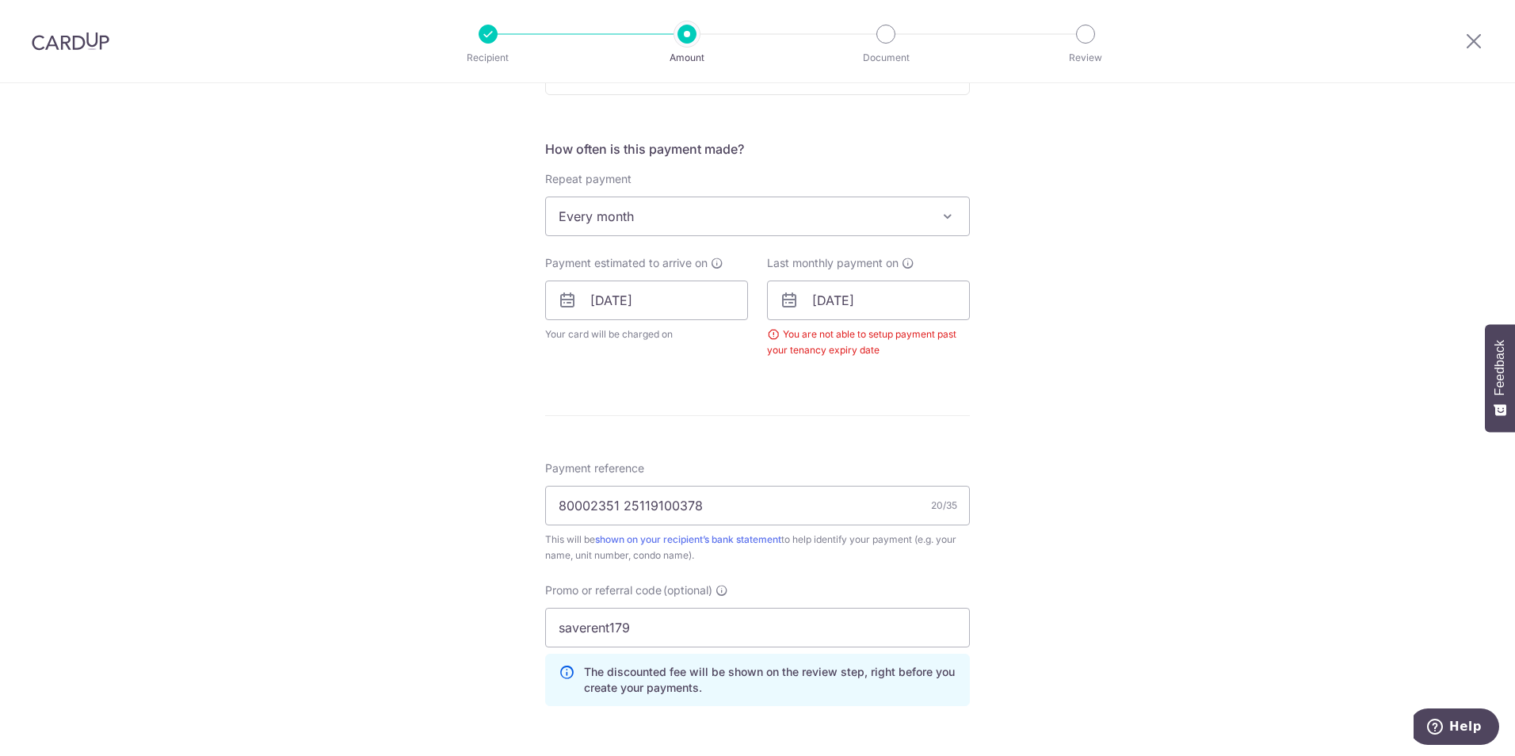
scroll to position [531, 0]
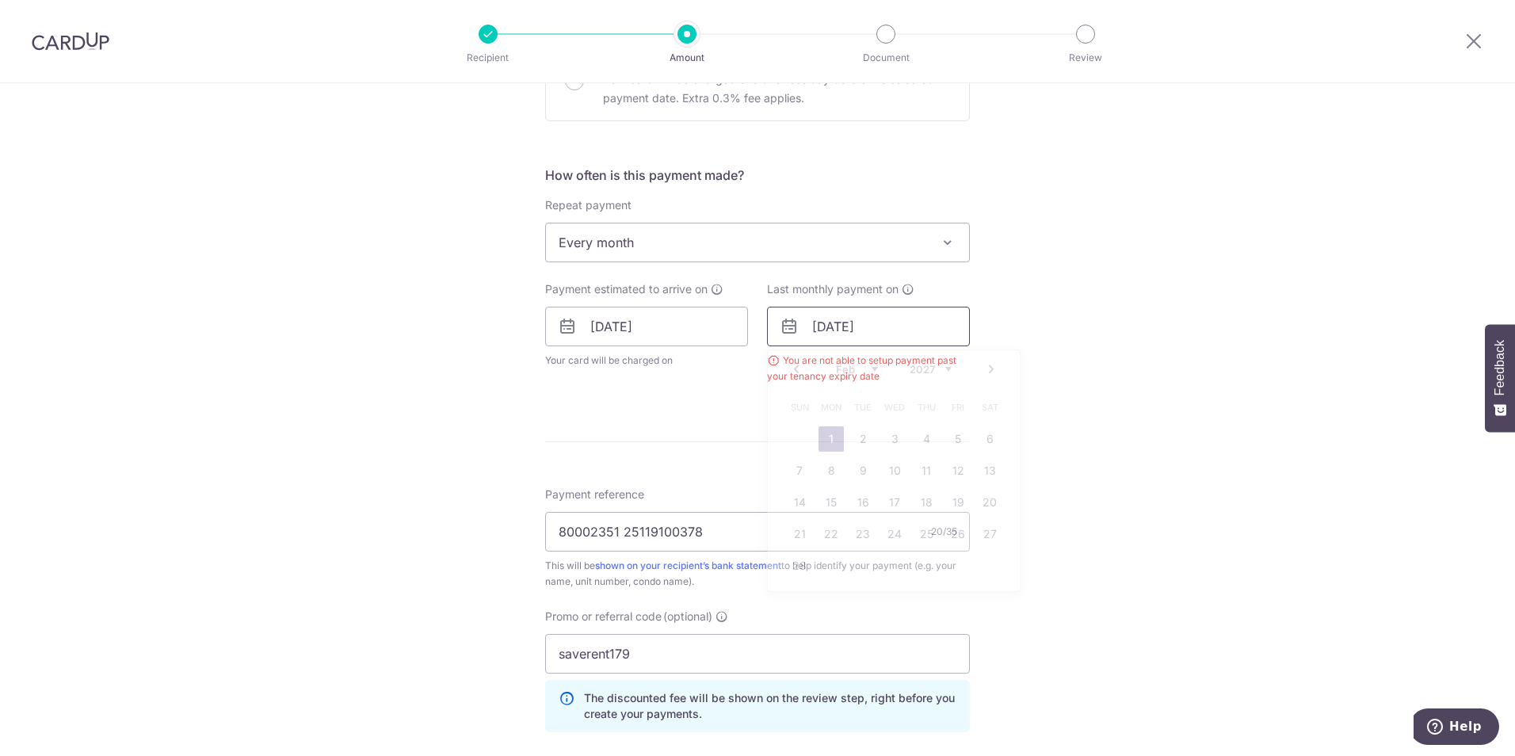
click at [869, 325] on input "[DATE]" at bounding box center [868, 327] width 203 height 40
click at [892, 332] on input "[DATE]" at bounding box center [868, 327] width 203 height 40
type input "[DATE]"
click at [978, 304] on div "Tell us more about your payment Enter payment amount SGD 16,405.00 16405.00 Sel…" at bounding box center [757, 312] width 1515 height 1520
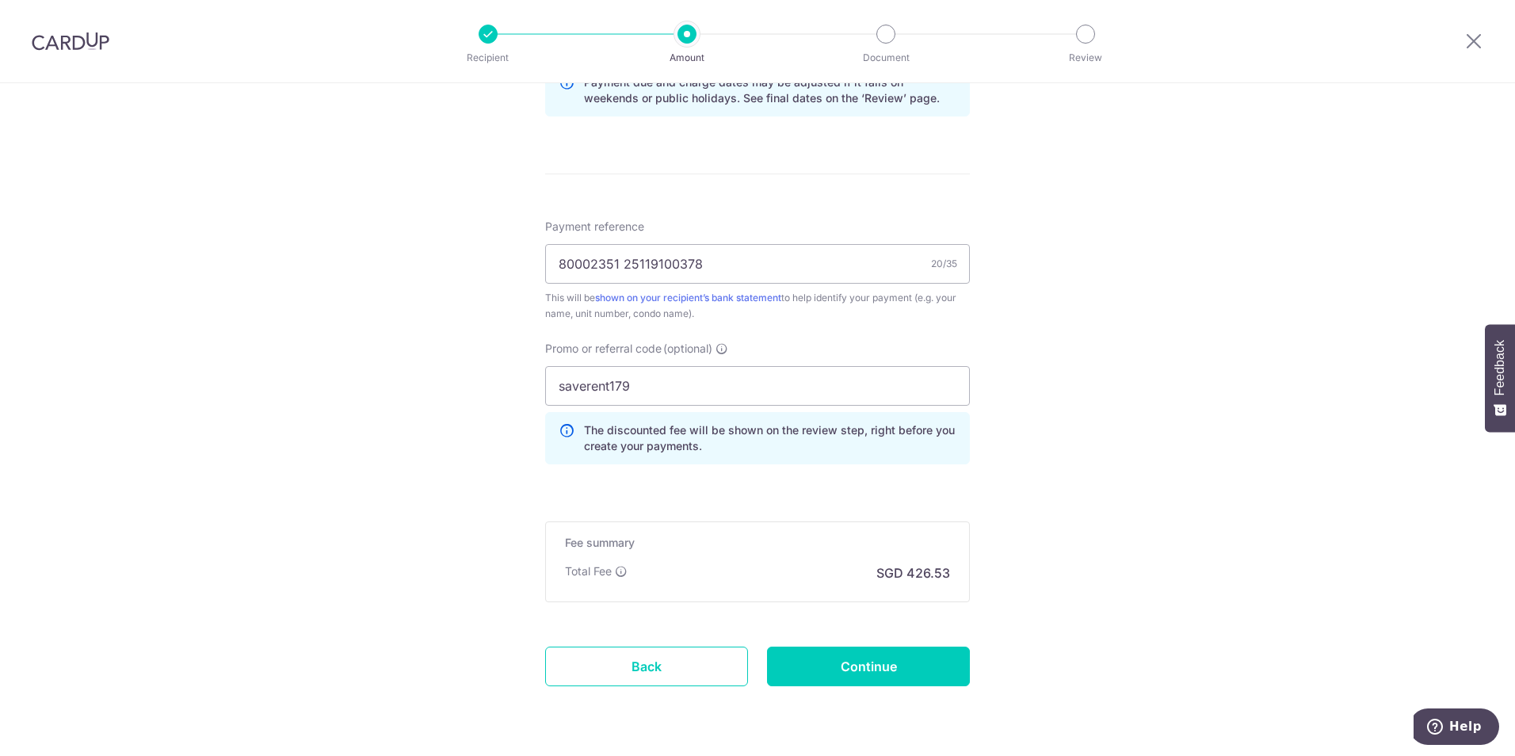
scroll to position [874, 0]
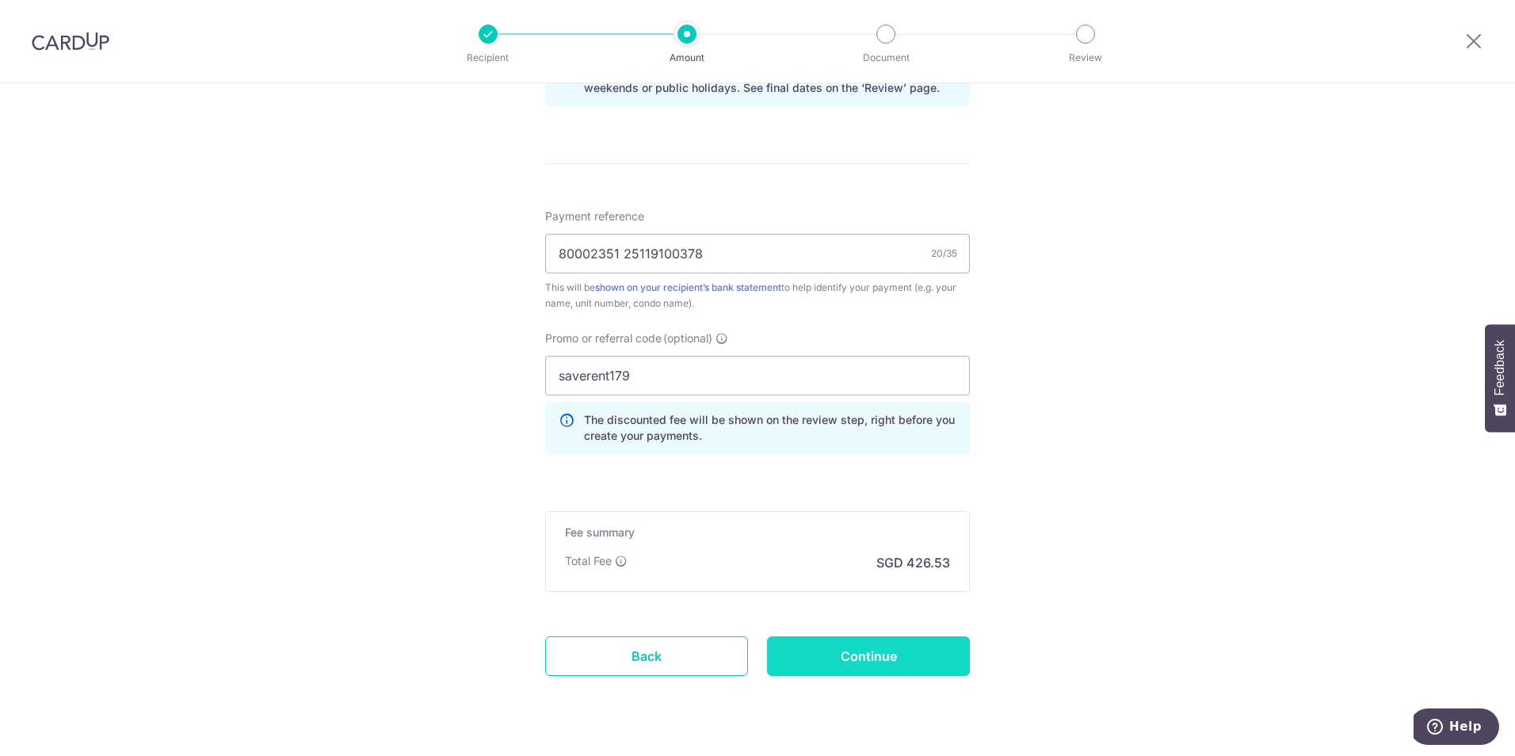
click at [905, 669] on input "Continue" at bounding box center [868, 656] width 203 height 40
type input "Create Schedule"
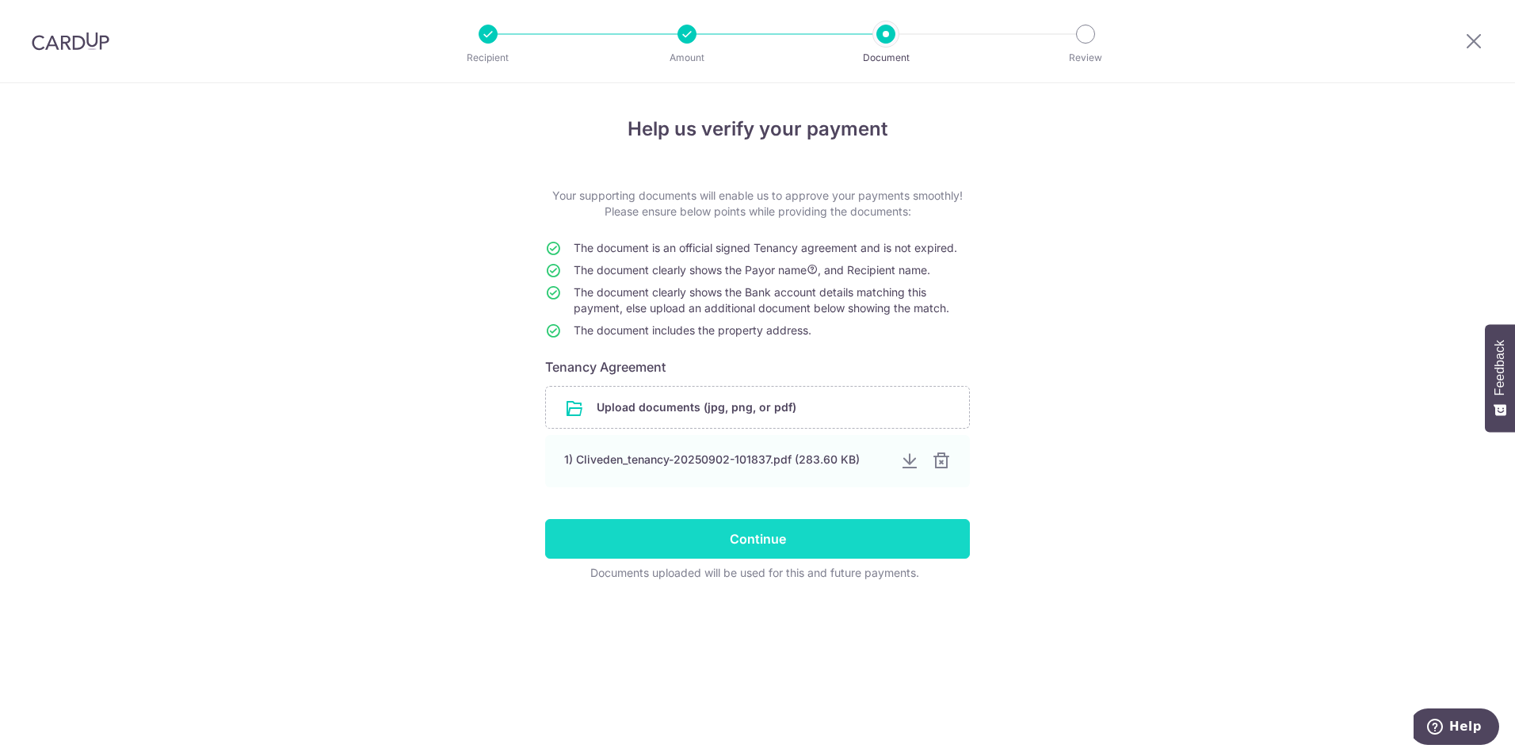
click at [837, 543] on input "Continue" at bounding box center [757, 539] width 425 height 40
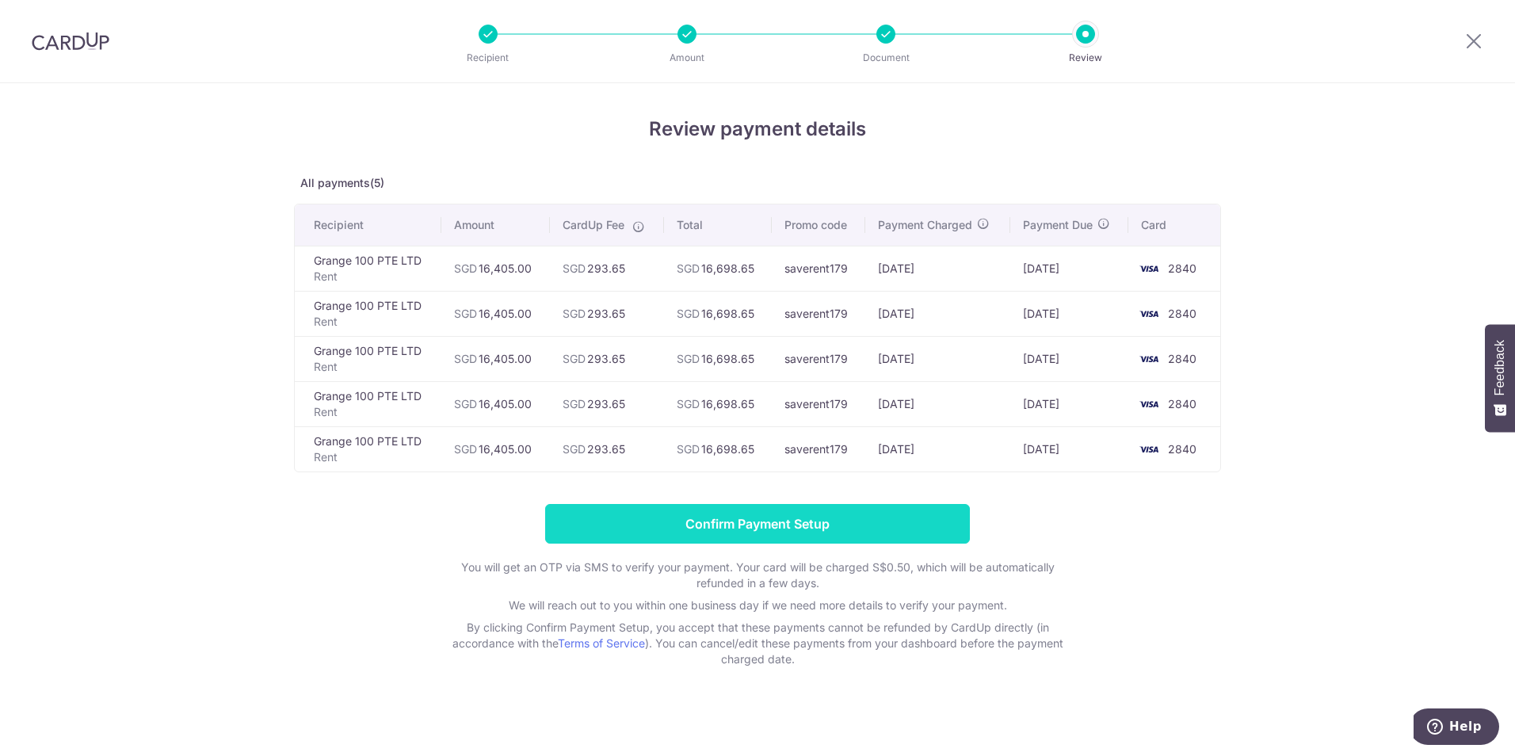
click at [826, 525] on input "Confirm Payment Setup" at bounding box center [757, 524] width 425 height 40
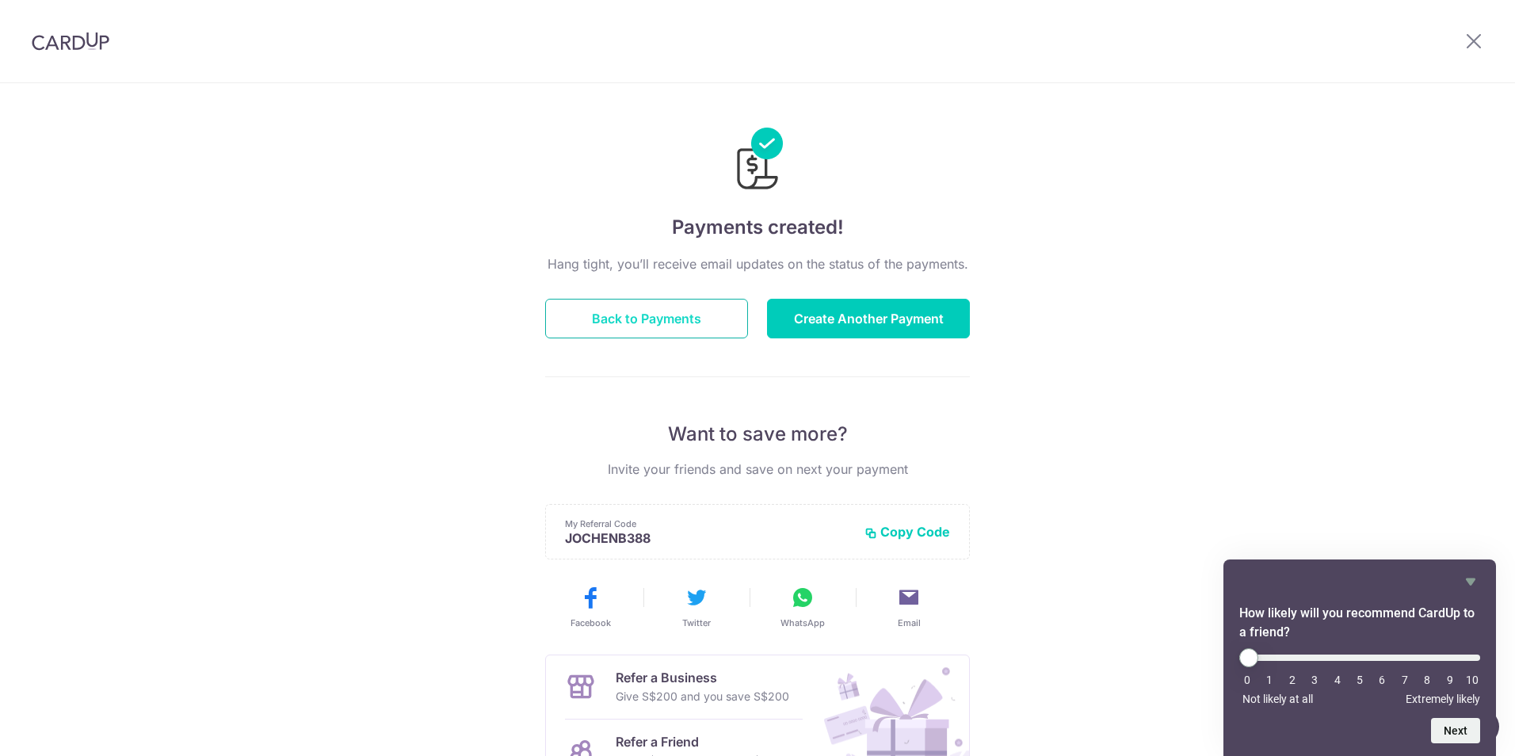
click at [652, 319] on button "Back to Payments" at bounding box center [646, 319] width 203 height 40
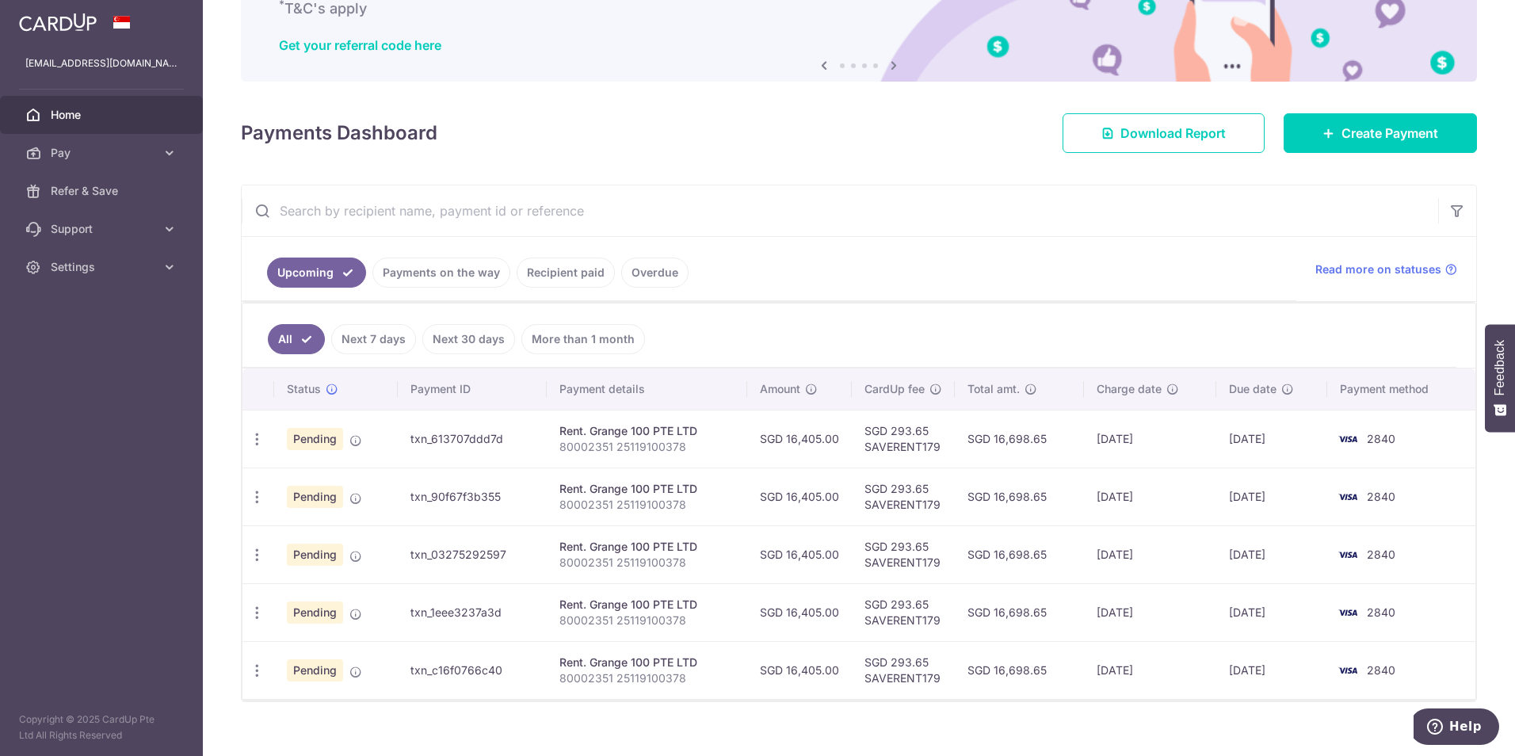
scroll to position [142, 0]
